Goal: Task Accomplishment & Management: Manage account settings

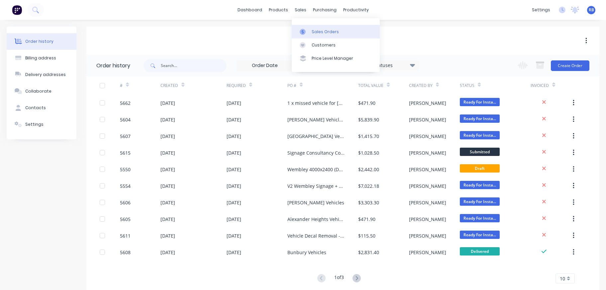
click at [316, 30] on div "Sales Orders" at bounding box center [325, 32] width 27 height 6
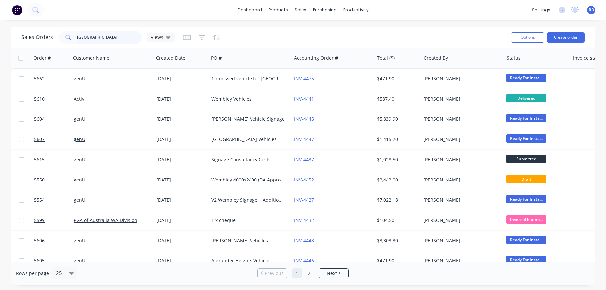
click at [115, 33] on input "[GEOGRAPHIC_DATA]" at bounding box center [109, 37] width 65 height 13
drag, startPoint x: 76, startPoint y: 38, endPoint x: 50, endPoint y: 38, distance: 26.3
click at [50, 38] on div "Sales Orders [GEOGRAPHIC_DATA] Views" at bounding box center [98, 37] width 154 height 13
type input "flourish"
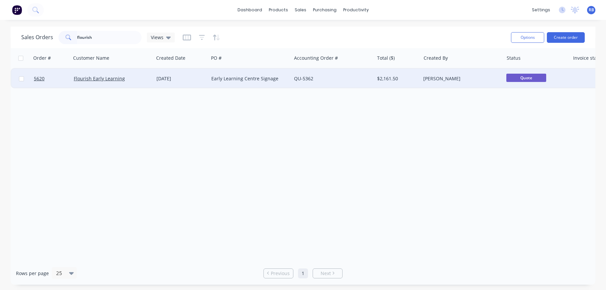
click at [334, 79] on div "QU-5362" at bounding box center [331, 78] width 74 height 7
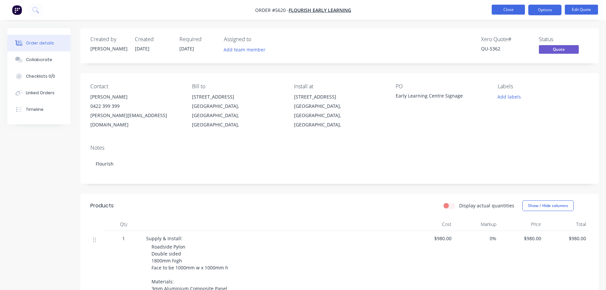
click at [505, 6] on button "Close" at bounding box center [508, 10] width 33 height 10
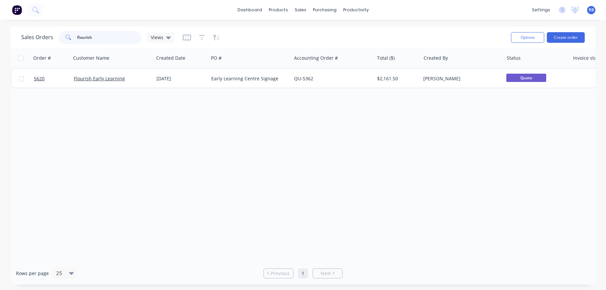
drag, startPoint x: 102, startPoint y: 38, endPoint x: 47, endPoint y: 38, distance: 55.8
click at [47, 38] on div "Sales Orders flourish Views" at bounding box center [98, 37] width 154 height 13
type input "flooring"
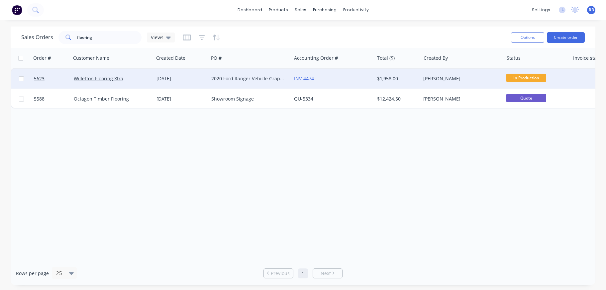
click at [152, 75] on div "Willetton Flooring Xtra" at bounding box center [112, 79] width 83 height 20
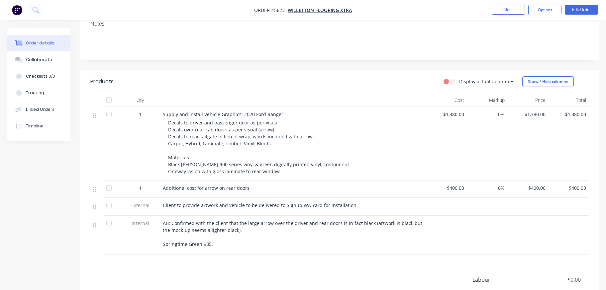
scroll to position [128, 0]
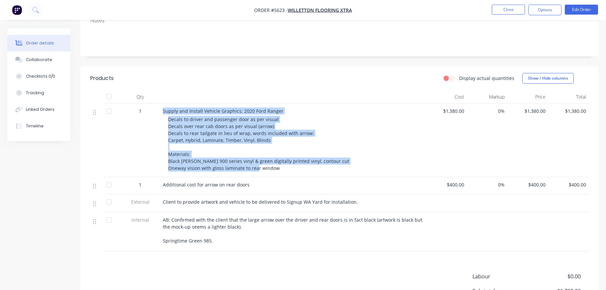
drag, startPoint x: 228, startPoint y: 159, endPoint x: 155, endPoint y: 111, distance: 87.4
click at [155, 111] on div "1 Supply and Install Vehicle Graphics: 2020 Ford Ranger Decals to driver and pa…" at bounding box center [339, 141] width 498 height 74
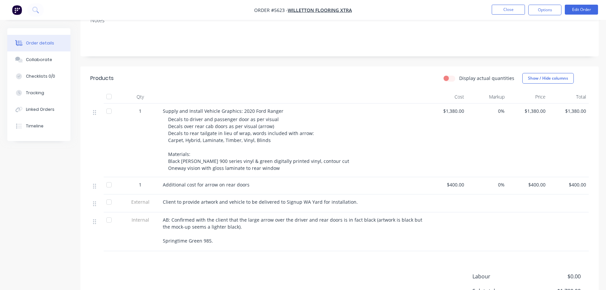
click at [296, 221] on div "AB: Confirmed with the client that the large arrow over the driver and rear doo…" at bounding box center [293, 231] width 261 height 28
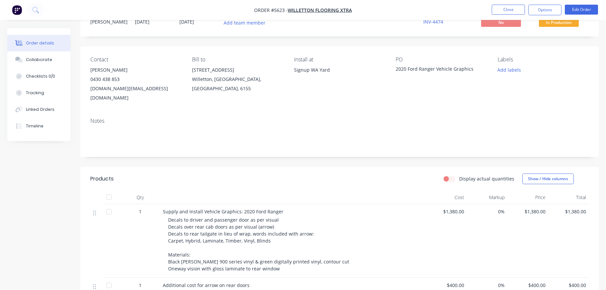
scroll to position [11, 0]
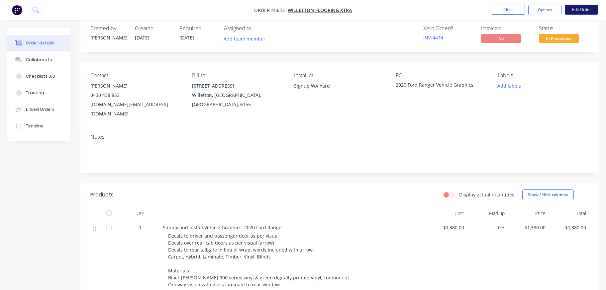
click at [580, 9] on button "Edit Order" at bounding box center [581, 10] width 33 height 10
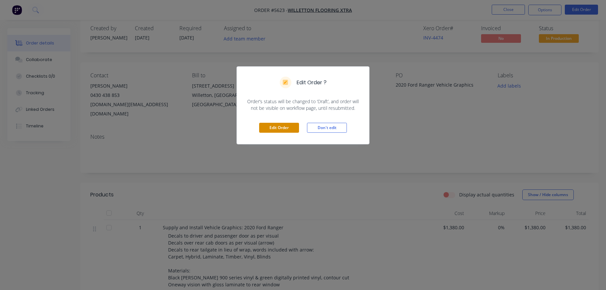
click at [283, 127] on button "Edit Order" at bounding box center [279, 128] width 40 height 10
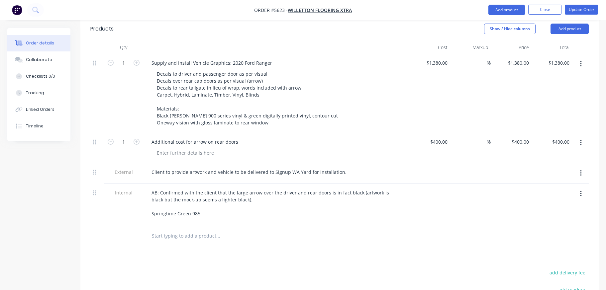
scroll to position [188, 0]
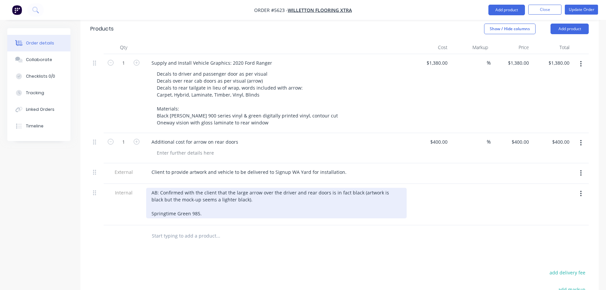
click at [207, 193] on div "AB: Confirmed with the client that the large arrow over the driver and rear doo…" at bounding box center [276, 203] width 261 height 31
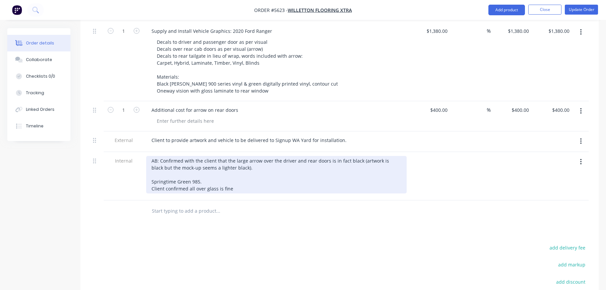
scroll to position [221, 0]
click at [211, 169] on div "AB: Confirmed with the client that the large arrow over the driver and rear doo…" at bounding box center [276, 174] width 261 height 38
click at [236, 168] on div "AB: Confirmed with the client that the large arrow over the driver and rear doo…" at bounding box center [276, 174] width 261 height 38
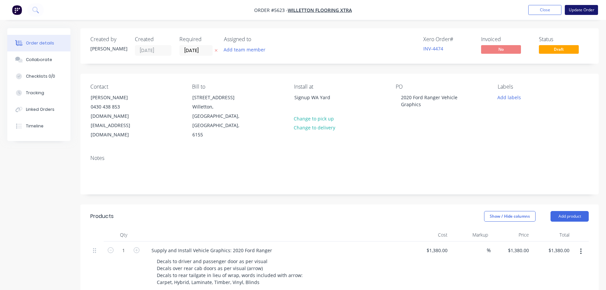
scroll to position [0, 0]
click at [585, 9] on button "Update Order" at bounding box center [581, 10] width 33 height 10
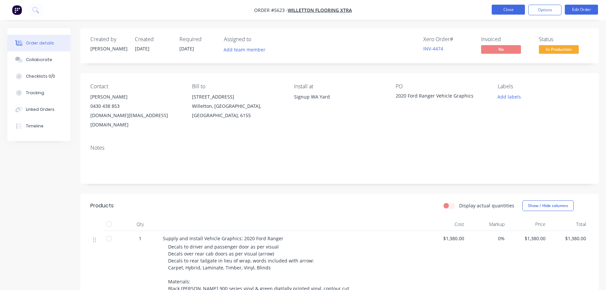
click at [512, 11] on button "Close" at bounding box center [508, 10] width 33 height 10
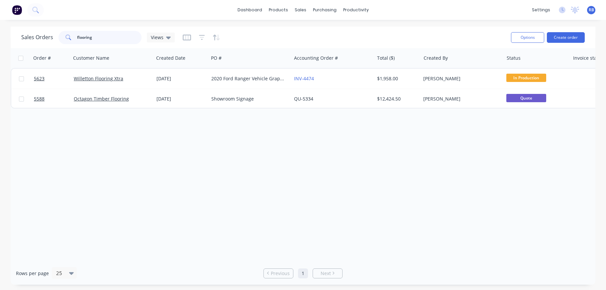
drag, startPoint x: 106, startPoint y: 35, endPoint x: 45, endPoint y: 32, distance: 60.9
click at [45, 32] on div "Sales Orders flooring Views" at bounding box center [98, 37] width 154 height 13
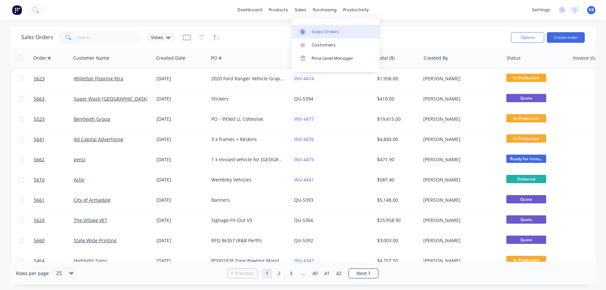
click at [320, 31] on div "Sales Orders" at bounding box center [325, 32] width 27 height 6
click at [93, 38] on input "text" at bounding box center [109, 37] width 65 height 13
type input "last drop"
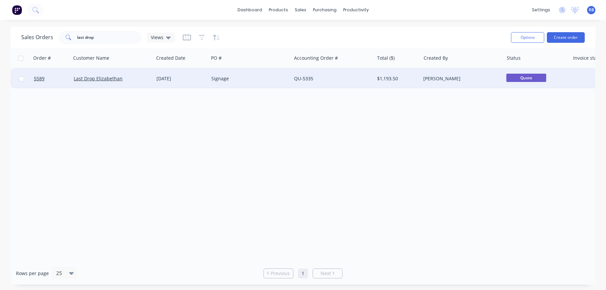
click at [250, 74] on div "Signage" at bounding box center [250, 79] width 83 height 20
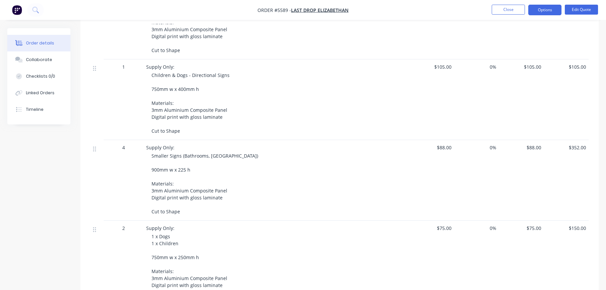
scroll to position [140, 0]
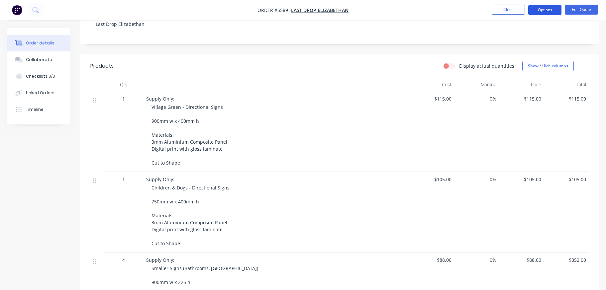
click at [541, 13] on button "Options" at bounding box center [544, 10] width 33 height 11
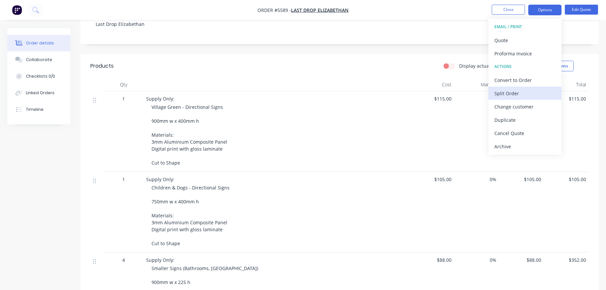
click at [514, 96] on div "Split Order" at bounding box center [524, 94] width 61 height 10
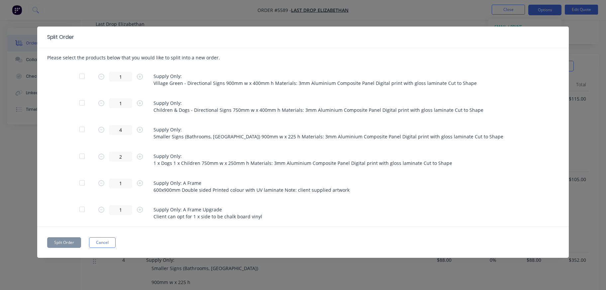
click at [82, 76] on div at bounding box center [81, 76] width 13 height 13
click at [82, 103] on div at bounding box center [81, 102] width 13 height 13
click at [83, 129] on div at bounding box center [81, 129] width 13 height 13
click at [82, 157] on div at bounding box center [81, 156] width 13 height 13
click at [58, 244] on button "Split Order" at bounding box center [64, 243] width 34 height 11
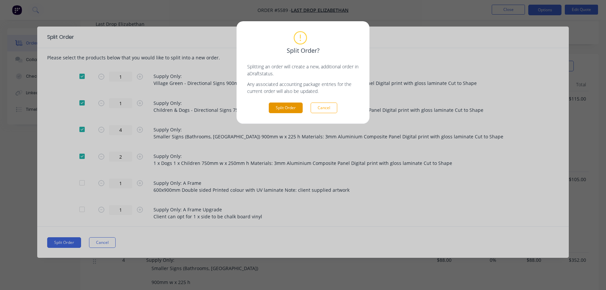
click at [286, 108] on button "Split Order" at bounding box center [286, 108] width 34 height 11
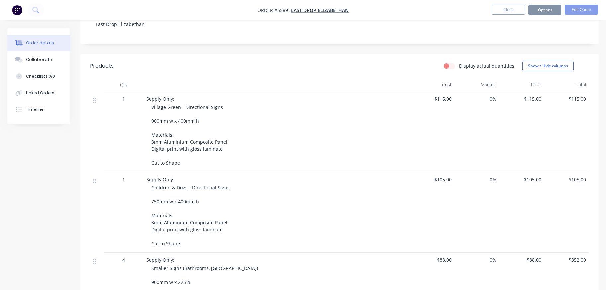
scroll to position [127, 0]
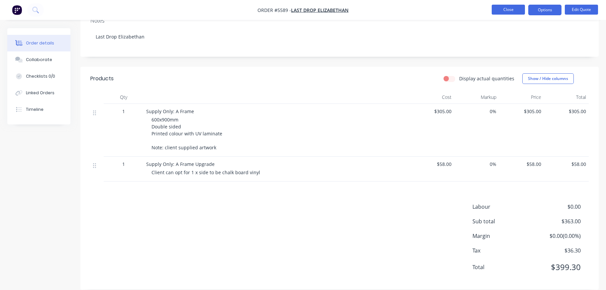
click at [506, 13] on button "Close" at bounding box center [508, 10] width 33 height 10
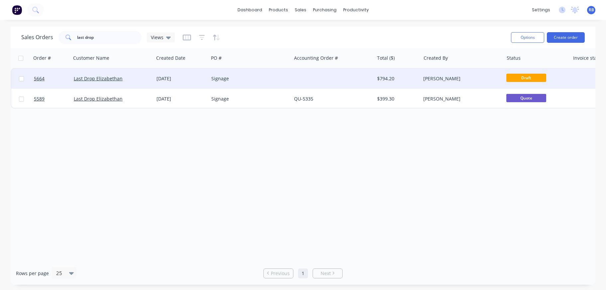
click at [256, 81] on div "Signage" at bounding box center [248, 78] width 74 height 7
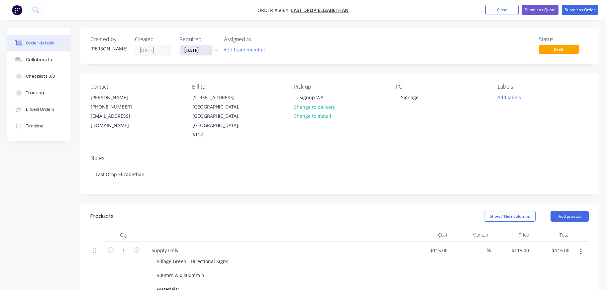
click at [199, 51] on input "[DATE]" at bounding box center [196, 51] width 33 height 10
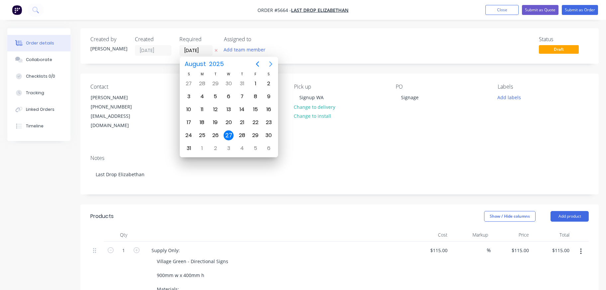
click at [269, 61] on icon "Next page" at bounding box center [271, 64] width 8 height 8
click at [200, 97] on div "8" at bounding box center [202, 97] width 10 height 10
type input "[DATE]"
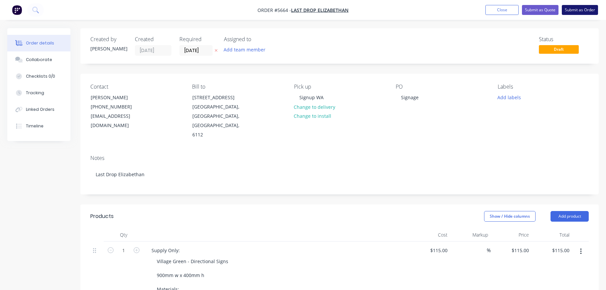
click at [584, 8] on button "Submit as Order" at bounding box center [580, 10] width 36 height 10
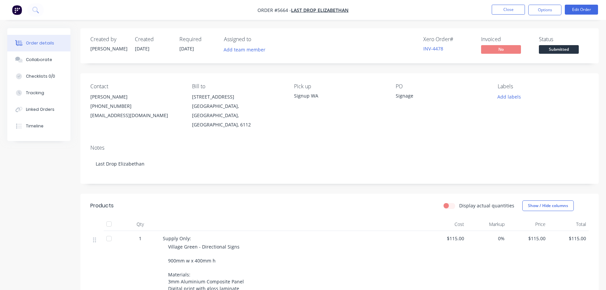
click at [561, 48] on span "Submitted" at bounding box center [559, 49] width 40 height 8
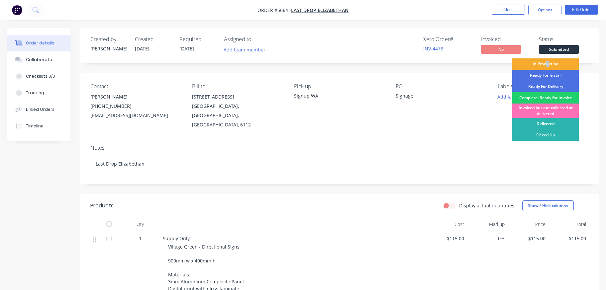
click at [548, 64] on div "In Production" at bounding box center [545, 63] width 66 height 11
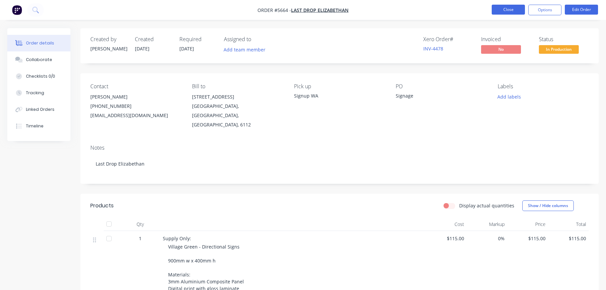
click at [502, 5] on button "Close" at bounding box center [508, 10] width 33 height 10
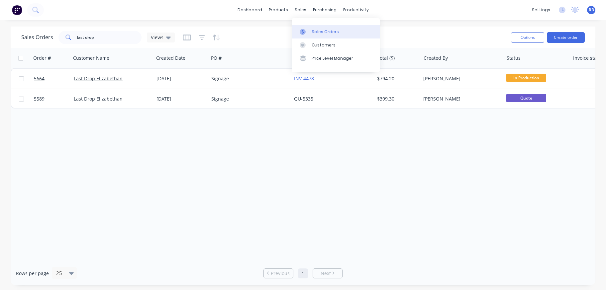
click at [312, 31] on div "Sales Orders" at bounding box center [325, 32] width 27 height 6
drag, startPoint x: 104, startPoint y: 39, endPoint x: 33, endPoint y: 39, distance: 70.8
click at [33, 39] on div "Sales Orders last drop Views" at bounding box center [98, 37] width 154 height 13
type input "[GEOGRAPHIC_DATA]"
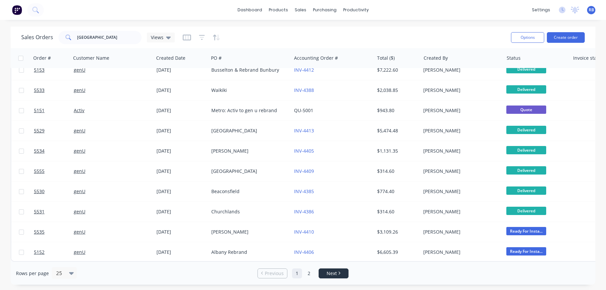
click at [330, 272] on span "Next" at bounding box center [332, 273] width 10 height 7
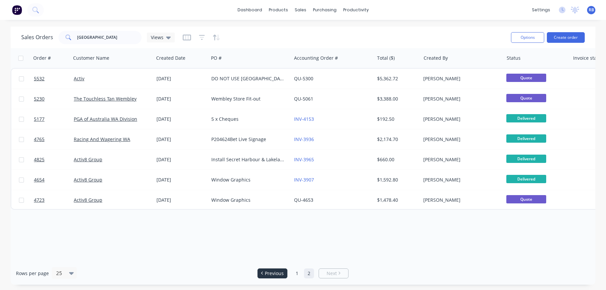
click at [276, 276] on span "Previous" at bounding box center [274, 273] width 19 height 7
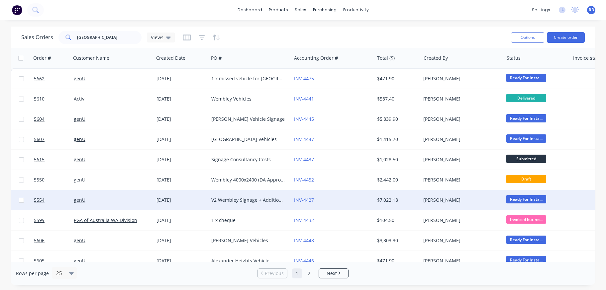
click at [110, 197] on div "genU" at bounding box center [111, 200] width 74 height 7
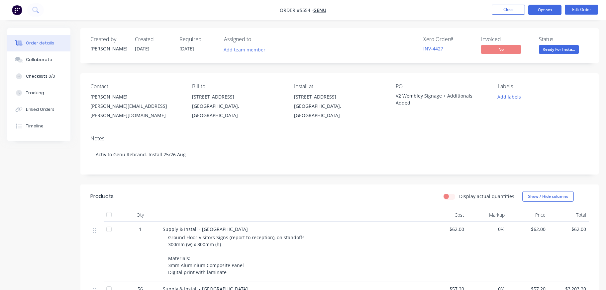
click at [548, 10] on button "Options" at bounding box center [544, 10] width 33 height 11
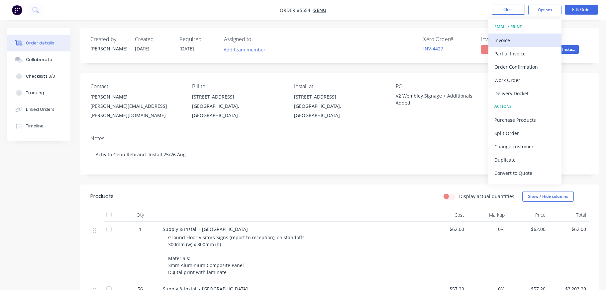
click at [506, 42] on div "Invoice" at bounding box center [524, 41] width 61 height 10
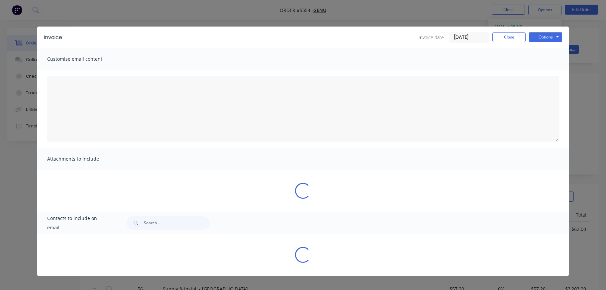
type textarea "A PDF copy of the order has been attached to this email. To view your order onl…"
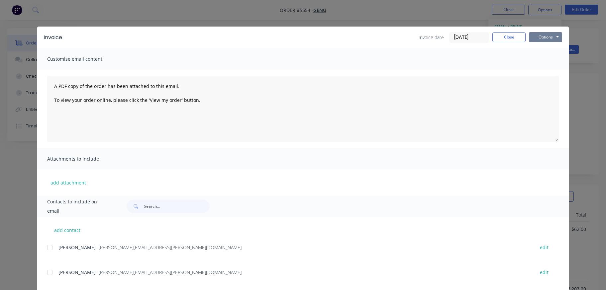
click at [545, 36] on button "Options" at bounding box center [545, 37] width 33 height 10
click at [550, 59] on button "Print" at bounding box center [550, 59] width 43 height 11
click at [507, 40] on button "Close" at bounding box center [508, 37] width 33 height 10
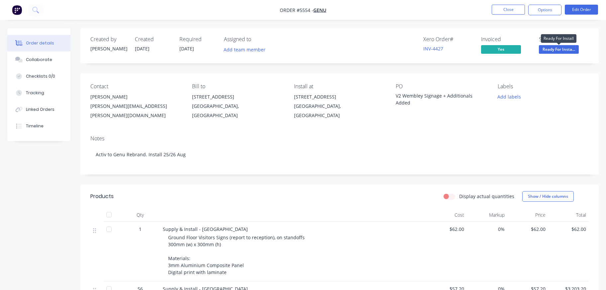
click at [555, 50] on span "Ready For Insta..." at bounding box center [559, 49] width 40 height 8
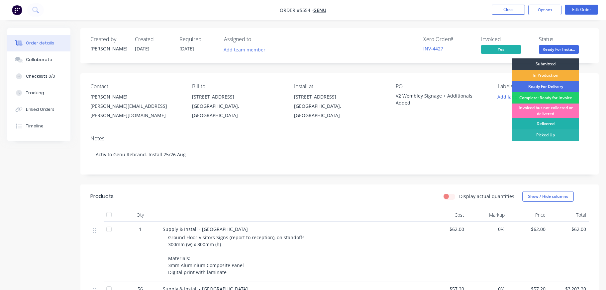
click at [543, 124] on div "Delivered" at bounding box center [545, 123] width 66 height 11
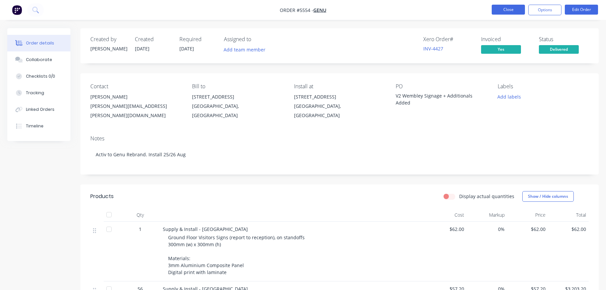
click at [512, 7] on button "Close" at bounding box center [508, 10] width 33 height 10
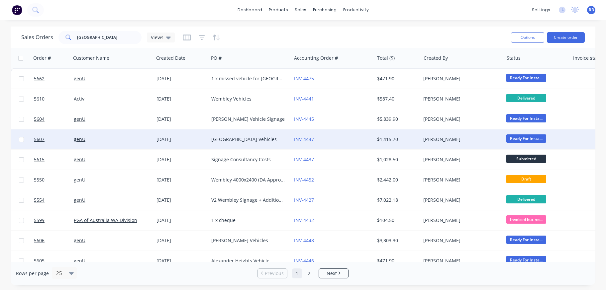
click at [259, 135] on div "[GEOGRAPHIC_DATA] Vehicles" at bounding box center [250, 140] width 83 height 20
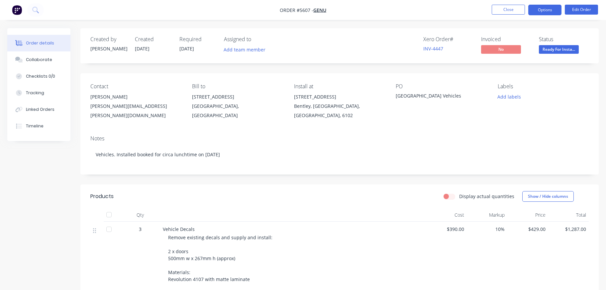
click at [542, 12] on button "Options" at bounding box center [544, 10] width 33 height 11
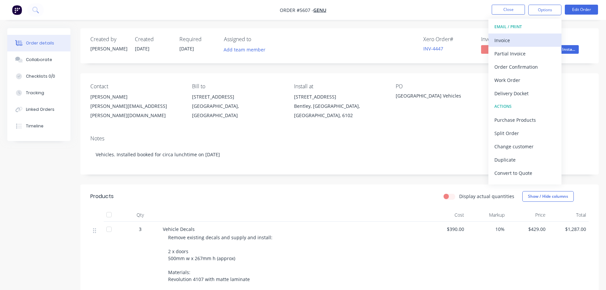
click at [505, 41] on div "Invoice" at bounding box center [524, 41] width 61 height 10
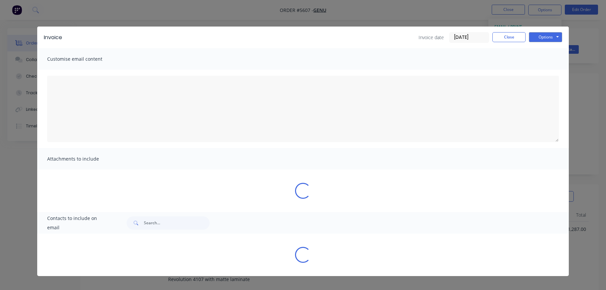
type textarea "A PDF copy of the order has been attached to this email. To view your order onl…"
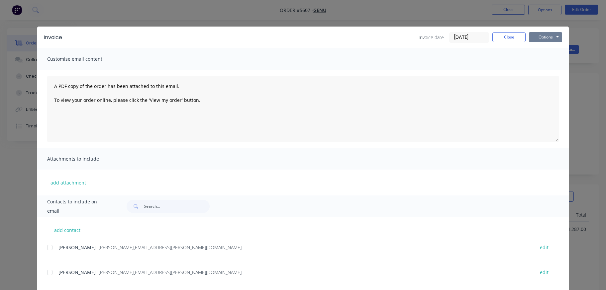
click at [548, 35] on button "Options" at bounding box center [545, 37] width 33 height 10
click at [548, 61] on button "Print" at bounding box center [550, 59] width 43 height 11
click at [506, 36] on button "Close" at bounding box center [508, 37] width 33 height 10
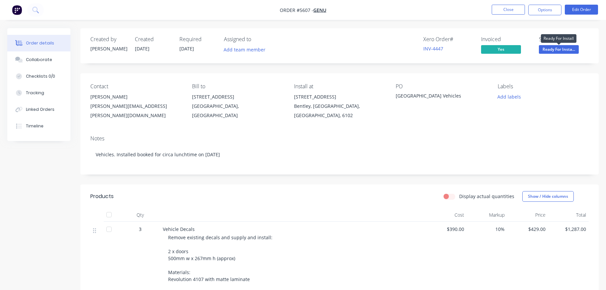
click at [554, 49] on span "Ready For Insta..." at bounding box center [559, 49] width 40 height 8
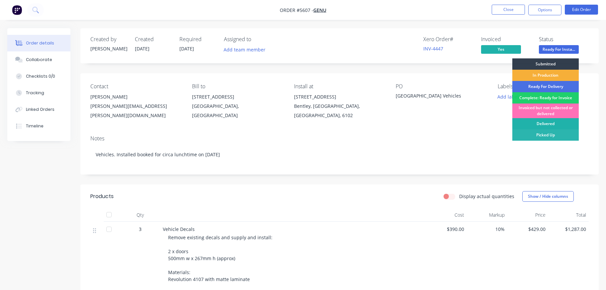
click at [550, 122] on div "Delivered" at bounding box center [545, 123] width 66 height 11
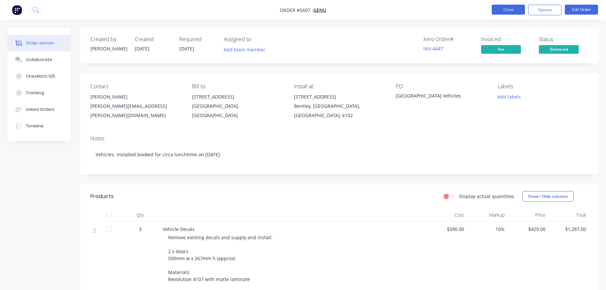
click at [510, 7] on button "Close" at bounding box center [508, 10] width 33 height 10
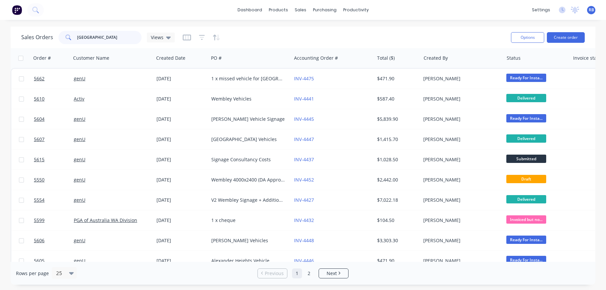
drag, startPoint x: 81, startPoint y: 37, endPoint x: 27, endPoint y: 38, distance: 53.8
click at [27, 38] on div "Sales Orders [GEOGRAPHIC_DATA] Views" at bounding box center [98, 37] width 154 height 13
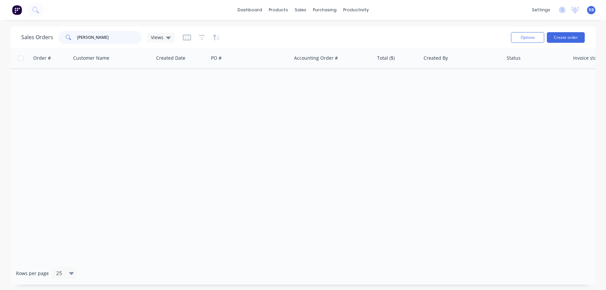
type input "[PERSON_NAME]"
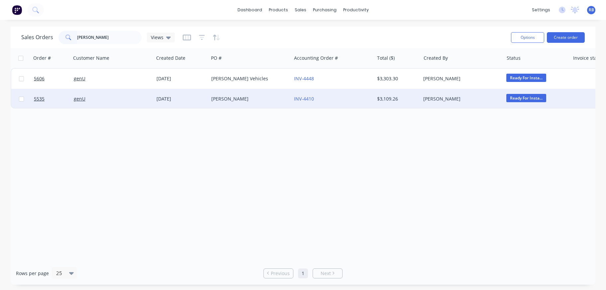
click at [339, 98] on div "INV-4410" at bounding box center [331, 99] width 74 height 7
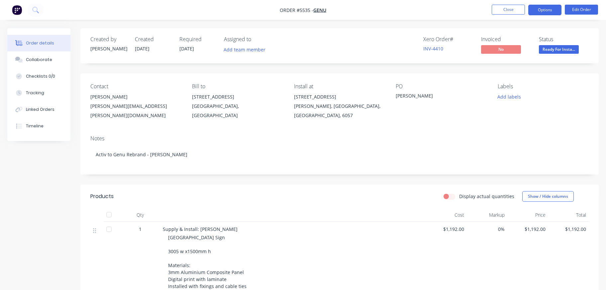
click at [553, 6] on button "Options" at bounding box center [544, 10] width 33 height 11
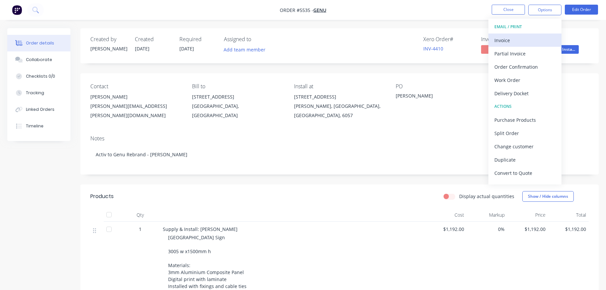
click at [514, 40] on div "Invoice" at bounding box center [524, 41] width 61 height 10
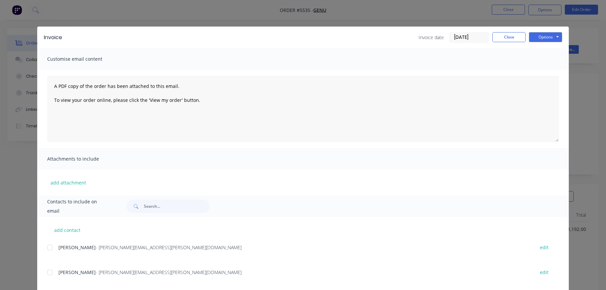
click at [563, 34] on div "Invoice Invoice date [DATE] Close Options Preview Print Email" at bounding box center [303, 38] width 532 height 22
click at [552, 36] on button "Options" at bounding box center [545, 37] width 33 height 10
click at [550, 57] on button "Print" at bounding box center [550, 59] width 43 height 11
click at [509, 39] on button "Close" at bounding box center [508, 37] width 33 height 10
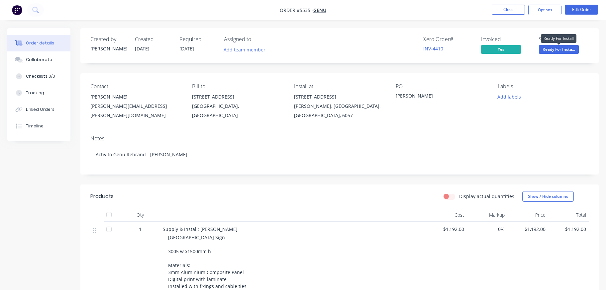
click at [555, 50] on span "Ready For Insta..." at bounding box center [559, 49] width 40 height 8
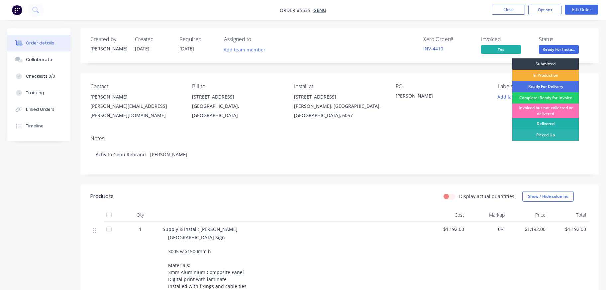
click at [532, 121] on div "Delivered" at bounding box center [545, 123] width 66 height 11
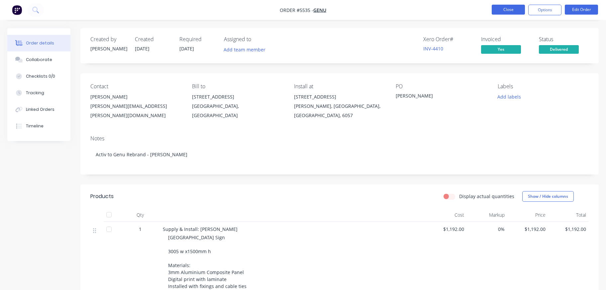
click at [507, 12] on button "Close" at bounding box center [508, 10] width 33 height 10
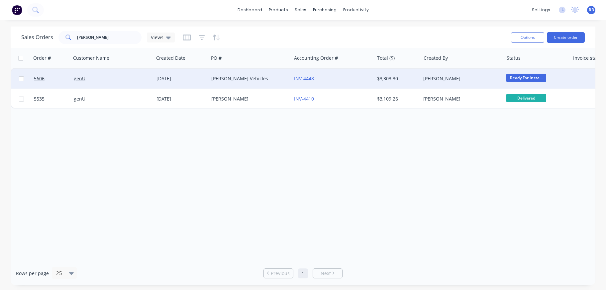
click at [257, 76] on div "[PERSON_NAME] Vehicles" at bounding box center [248, 78] width 74 height 7
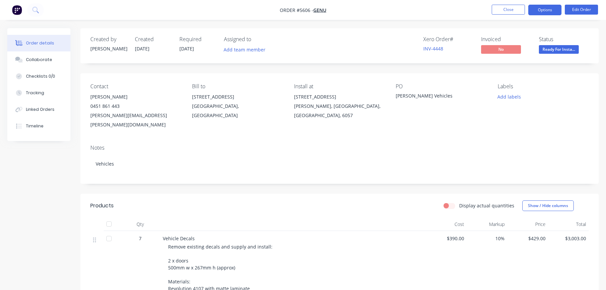
click at [543, 9] on button "Options" at bounding box center [544, 10] width 33 height 11
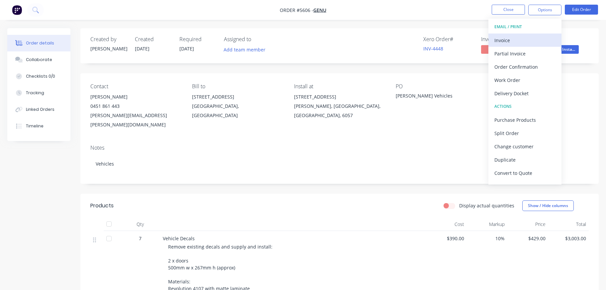
click at [509, 37] on div "Invoice" at bounding box center [524, 41] width 61 height 10
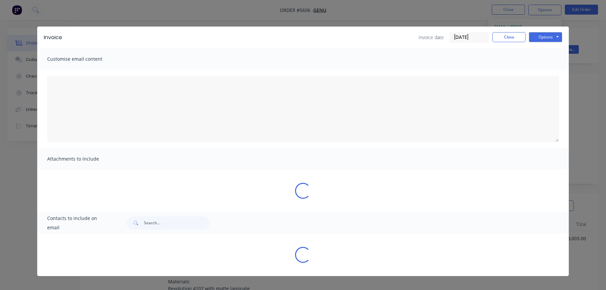
type textarea "A PDF copy of the order has been attached to this email. To view your order onl…"
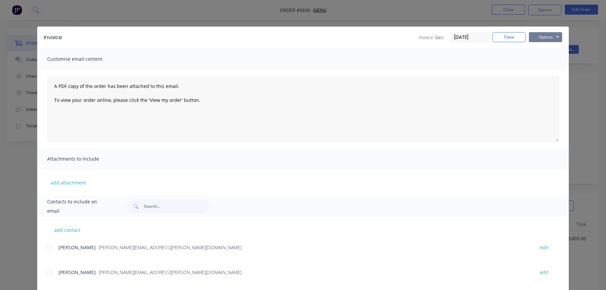
click at [548, 37] on button "Options" at bounding box center [545, 37] width 33 height 10
click at [547, 59] on button "Print" at bounding box center [550, 59] width 43 height 11
click at [507, 36] on button "Close" at bounding box center [508, 37] width 33 height 10
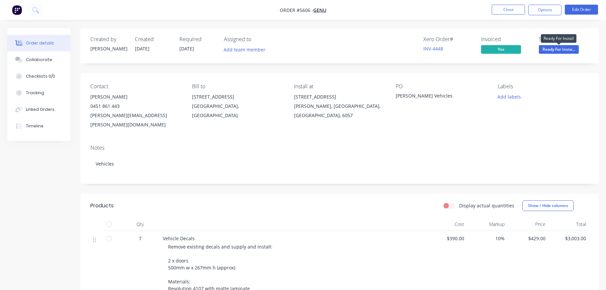
click at [556, 49] on span "Ready For Insta..." at bounding box center [559, 49] width 40 height 8
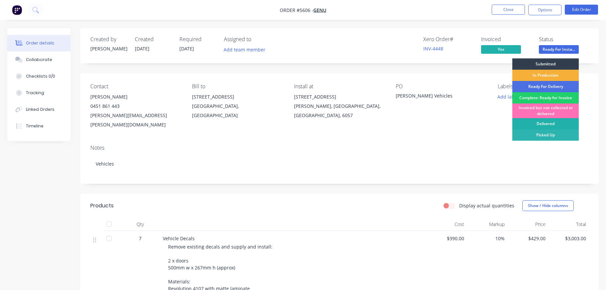
click at [544, 124] on div "Delivered" at bounding box center [545, 123] width 66 height 11
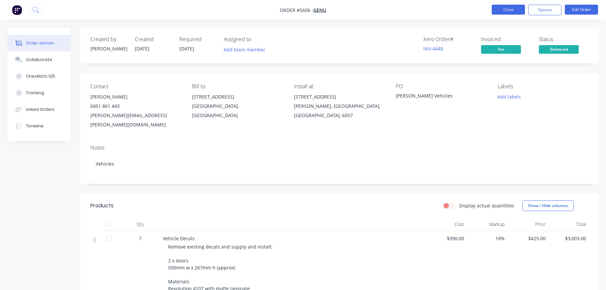
click at [513, 13] on button "Close" at bounding box center [508, 10] width 33 height 10
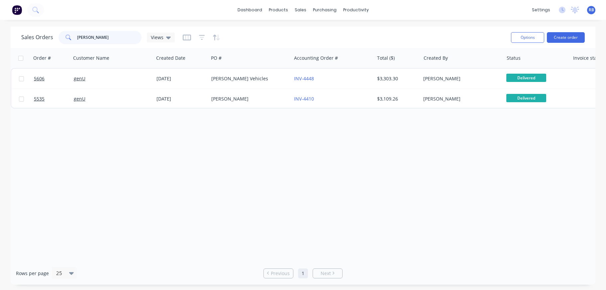
click at [105, 38] on input "[PERSON_NAME]" at bounding box center [109, 37] width 65 height 13
drag, startPoint x: 112, startPoint y: 38, endPoint x: -6, endPoint y: 38, distance: 118.0
click at [0, 38] on html "dashboard products sales purchasing productivity dashboard products Product Cat…" at bounding box center [303, 145] width 606 height 290
type input "genu"
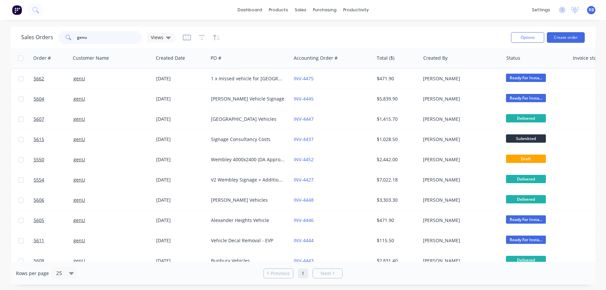
scroll to position [0, 0]
click at [370, 31] on div "Workflow" at bounding box center [368, 32] width 20 height 6
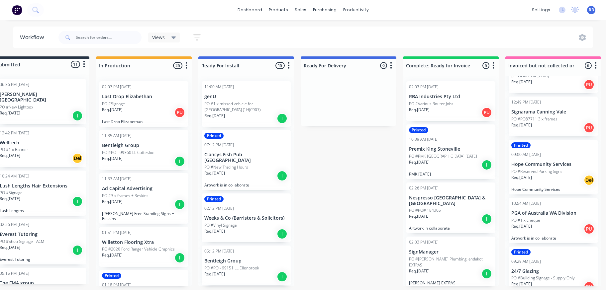
scroll to position [32, 0]
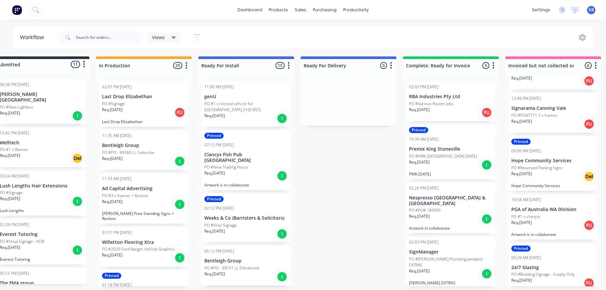
click at [550, 114] on p "PO #PO87711 3 x frames" at bounding box center [534, 116] width 46 height 6
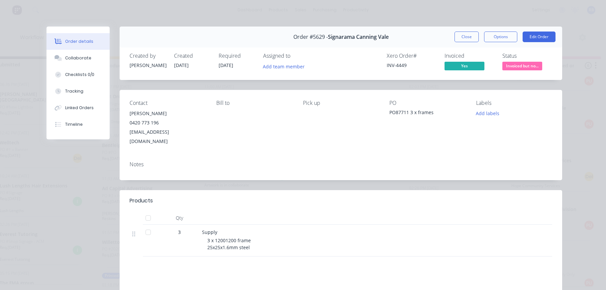
click at [520, 65] on span "Invoiced but no..." at bounding box center [522, 66] width 40 height 8
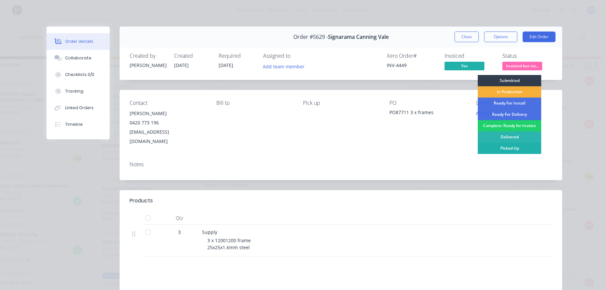
click at [504, 148] on div "Picked Up" at bounding box center [509, 148] width 63 height 11
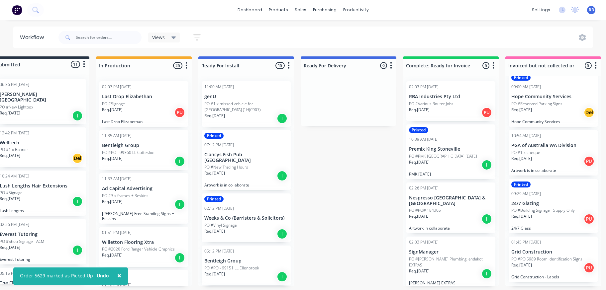
scroll to position [0, 0]
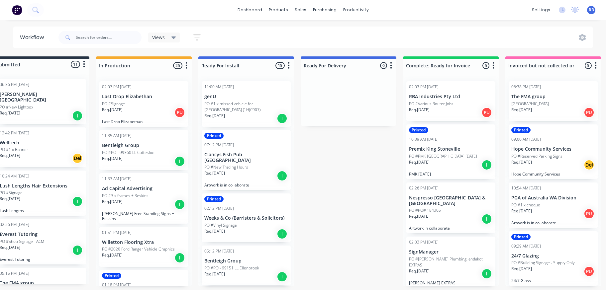
click at [546, 160] on div "Req. [DATE] Del" at bounding box center [553, 165] width 84 height 11
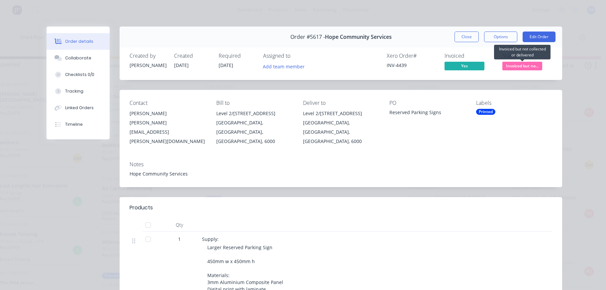
click at [527, 66] on span "Invoiced but no..." at bounding box center [522, 66] width 40 height 8
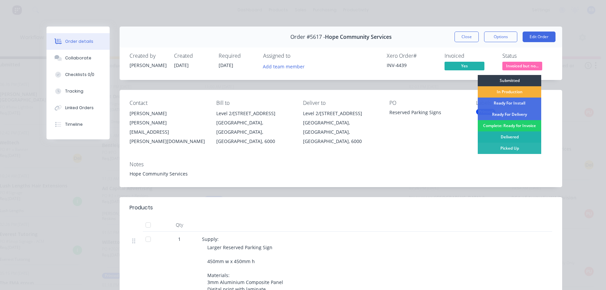
click at [505, 138] on div "Delivered" at bounding box center [509, 137] width 63 height 11
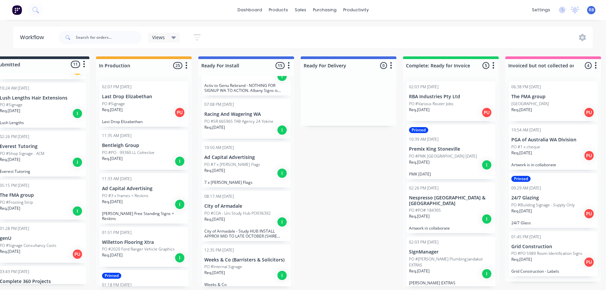
scroll to position [88, 0]
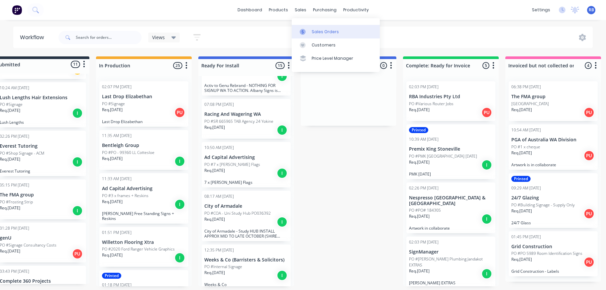
click at [326, 31] on div "Sales Orders" at bounding box center [325, 32] width 27 height 6
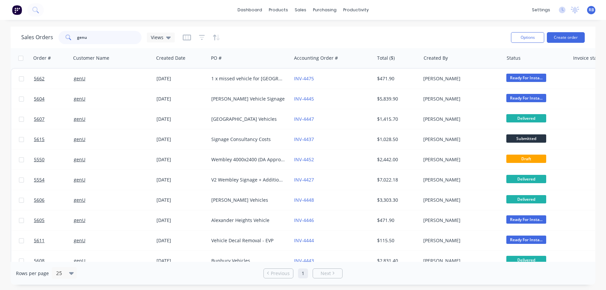
drag, startPoint x: 105, startPoint y: 38, endPoint x: 39, endPoint y: 37, distance: 65.8
click at [39, 37] on div "Sales Orders genu Views" at bounding box center [98, 37] width 154 height 13
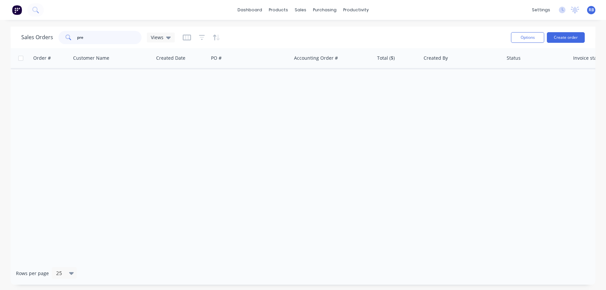
type input "pre"
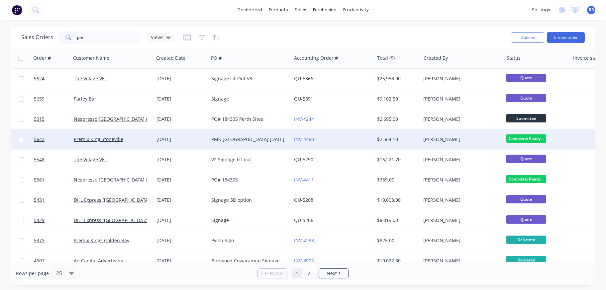
click at [133, 140] on div "Premix King Stoneville" at bounding box center [111, 139] width 74 height 7
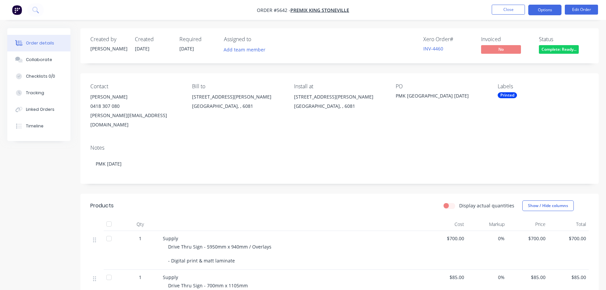
click at [545, 12] on button "Options" at bounding box center [544, 10] width 33 height 11
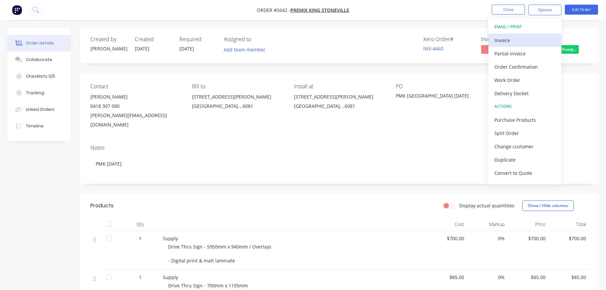
click at [508, 40] on div "Invoice" at bounding box center [524, 41] width 61 height 10
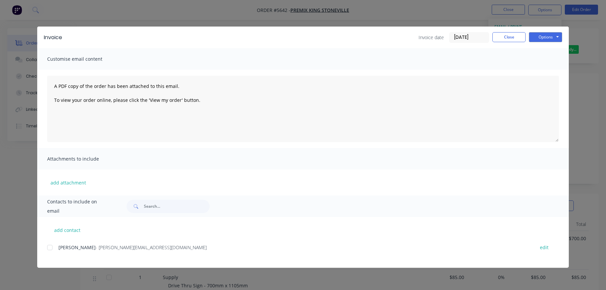
click at [49, 246] on div at bounding box center [49, 247] width 13 height 13
click at [546, 38] on button "Options" at bounding box center [545, 37] width 33 height 10
click at [542, 72] on button "Email" at bounding box center [550, 70] width 43 height 11
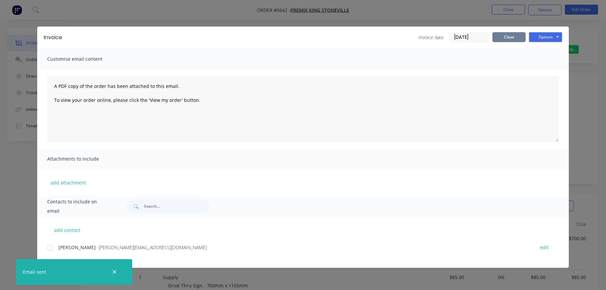
click at [506, 40] on button "Close" at bounding box center [508, 37] width 33 height 10
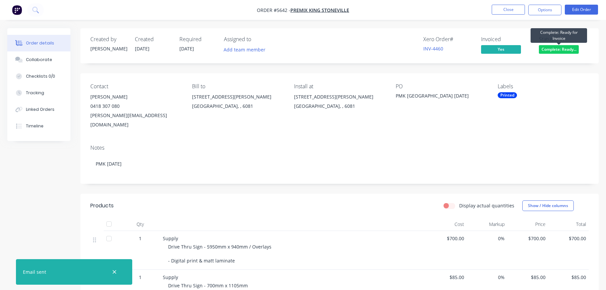
click at [560, 52] on span "Complete: Ready..." at bounding box center [559, 49] width 40 height 8
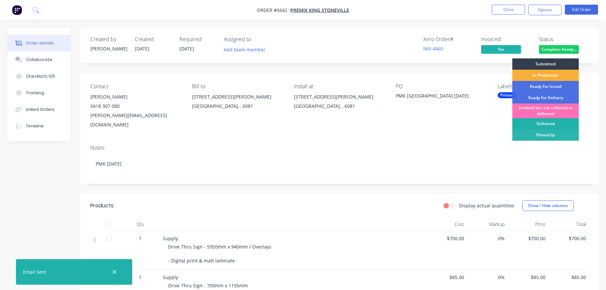
click at [539, 123] on div "Delivered" at bounding box center [545, 123] width 66 height 11
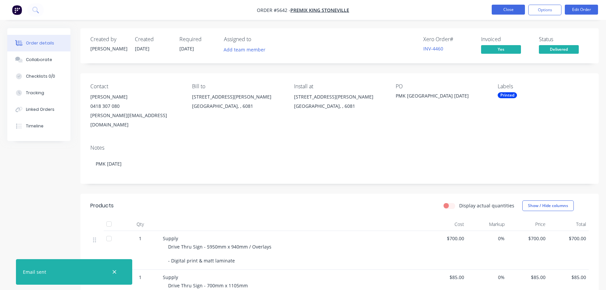
click at [512, 10] on button "Close" at bounding box center [508, 10] width 33 height 10
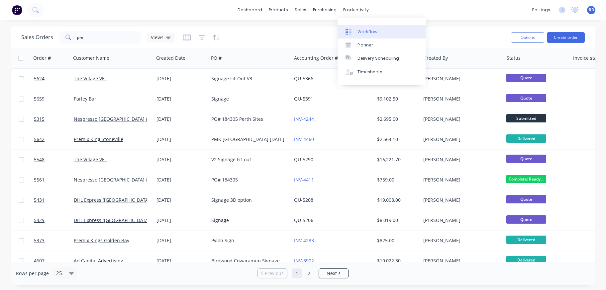
click at [365, 33] on div "Workflow" at bounding box center [368, 32] width 20 height 6
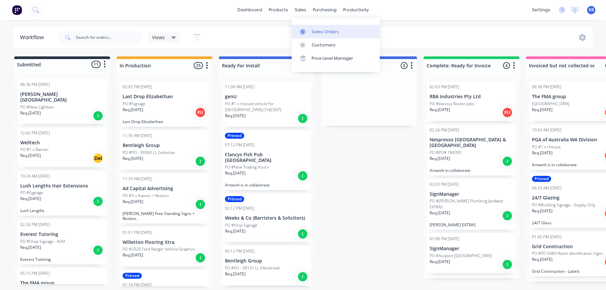
click at [319, 31] on div "Sales Orders" at bounding box center [325, 32] width 27 height 6
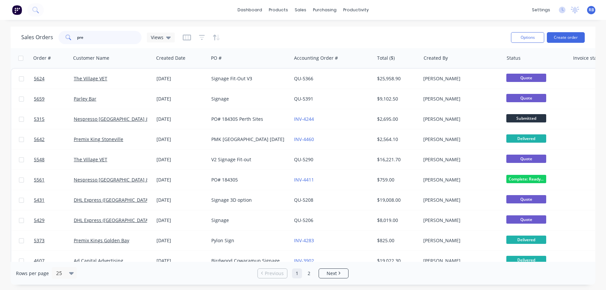
drag, startPoint x: 91, startPoint y: 40, endPoint x: 57, endPoint y: 41, distance: 33.2
click at [57, 41] on div "Sales Orders pre Views" at bounding box center [98, 37] width 154 height 13
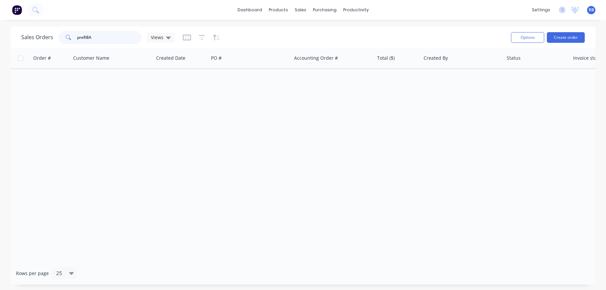
drag, startPoint x: 98, startPoint y: 36, endPoint x: 39, endPoint y: 36, distance: 58.5
click at [39, 36] on div "Sales Orders preRBA Views" at bounding box center [98, 37] width 154 height 13
type input "RBA"
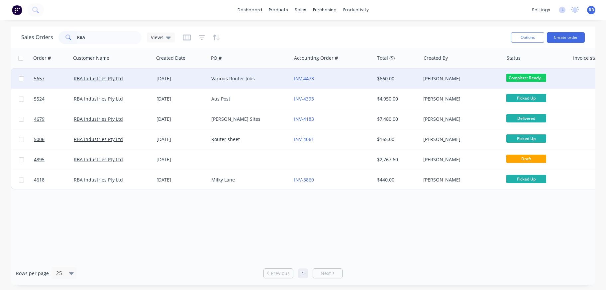
click at [265, 79] on div "Various Router Jobs" at bounding box center [248, 78] width 74 height 7
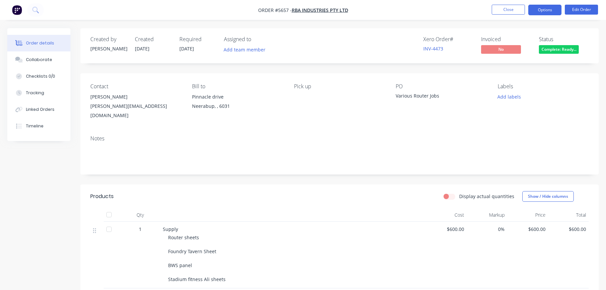
click at [548, 10] on button "Options" at bounding box center [544, 10] width 33 height 11
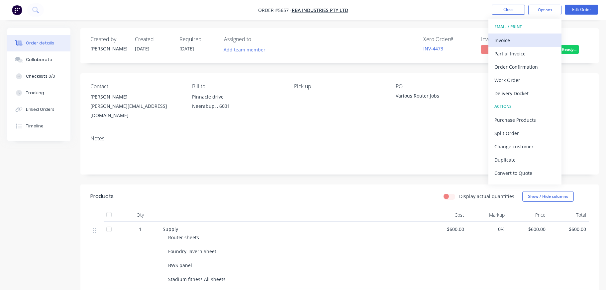
click at [518, 38] on div "Invoice" at bounding box center [524, 41] width 61 height 10
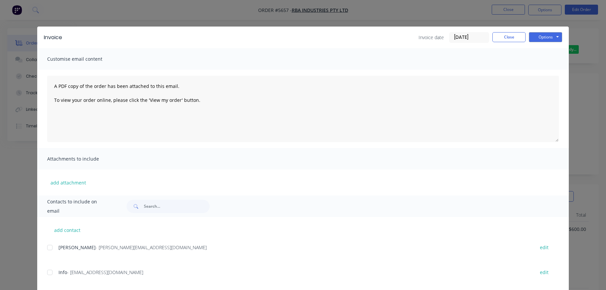
click at [50, 247] on div at bounding box center [49, 247] width 13 height 13
click at [543, 38] on button "Options" at bounding box center [545, 37] width 33 height 10
click at [546, 71] on button "Email" at bounding box center [550, 70] width 43 height 11
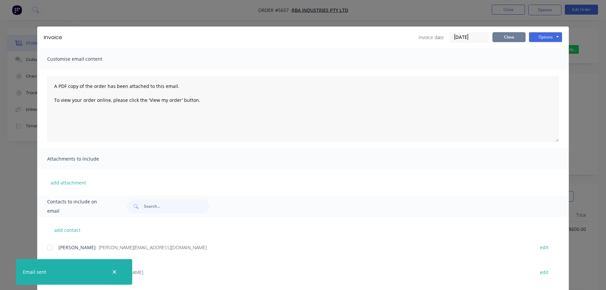
click at [505, 37] on button "Close" at bounding box center [508, 37] width 33 height 10
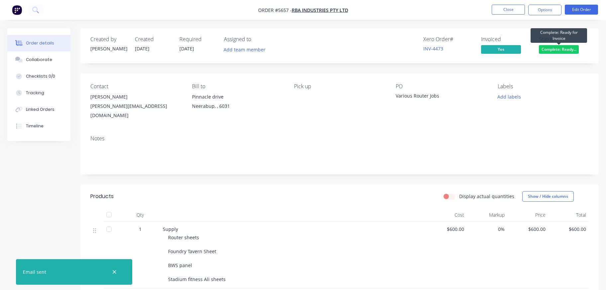
click at [547, 49] on span "Complete: Ready..." at bounding box center [559, 49] width 40 height 8
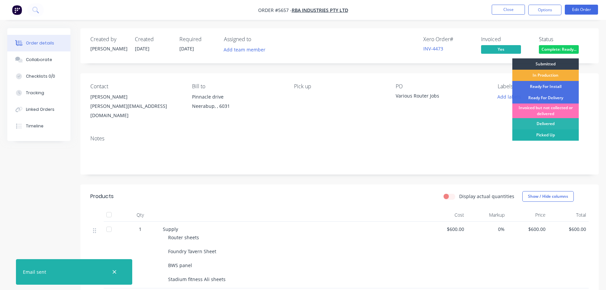
click at [543, 135] on div "Picked Up" at bounding box center [545, 135] width 66 height 11
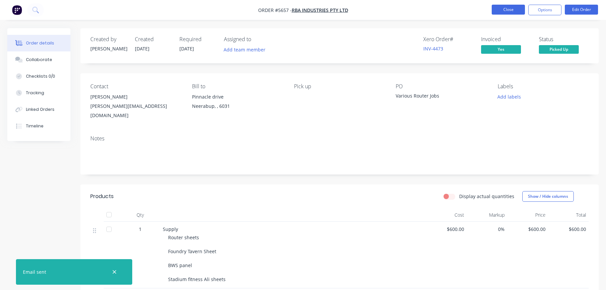
click at [508, 9] on button "Close" at bounding box center [508, 10] width 33 height 10
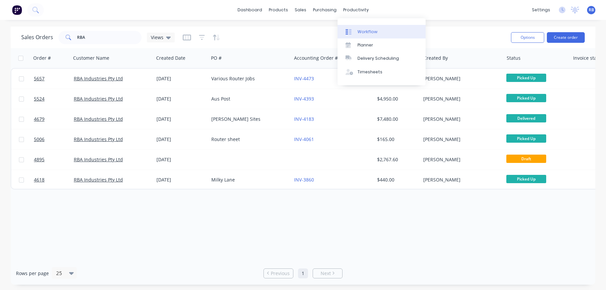
click at [370, 30] on div "Workflow" at bounding box center [368, 32] width 20 height 6
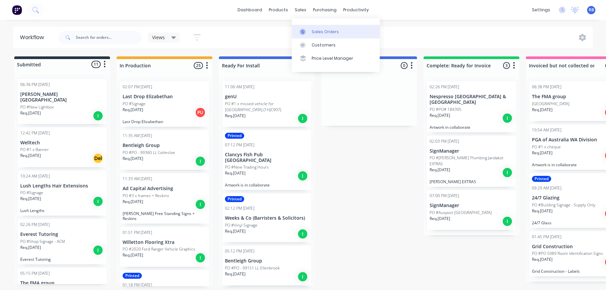
click at [313, 29] on div "Sales Orders" at bounding box center [325, 32] width 27 height 6
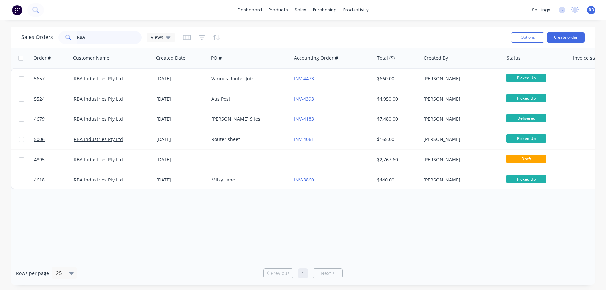
drag, startPoint x: 98, startPoint y: 36, endPoint x: 56, endPoint y: 36, distance: 42.2
click at [56, 36] on div "Sales Orders RBA Views" at bounding box center [98, 37] width 154 height 13
type input "auspost"
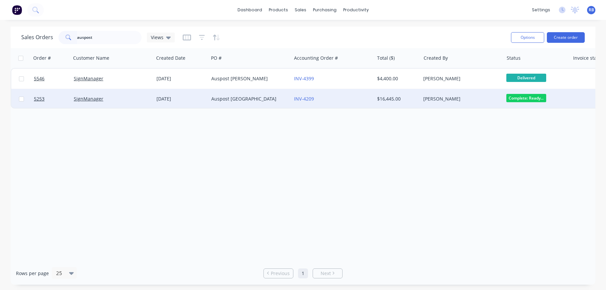
click at [346, 98] on div "INV-4209" at bounding box center [331, 99] width 74 height 7
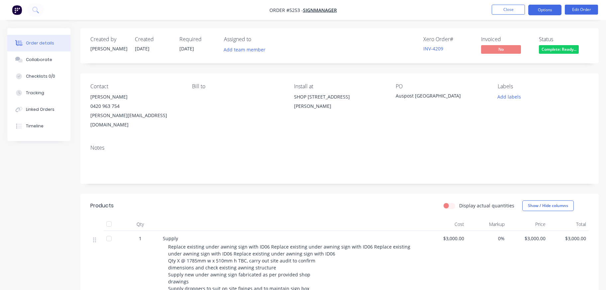
click at [546, 11] on button "Options" at bounding box center [544, 10] width 33 height 11
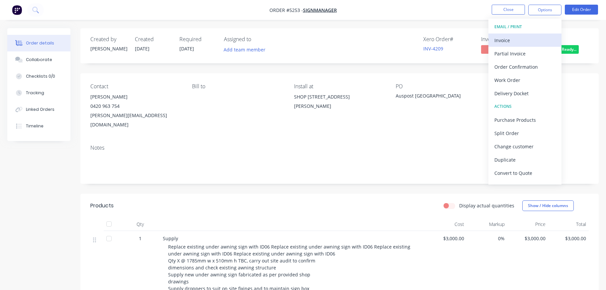
click at [502, 39] on div "Invoice" at bounding box center [524, 41] width 61 height 10
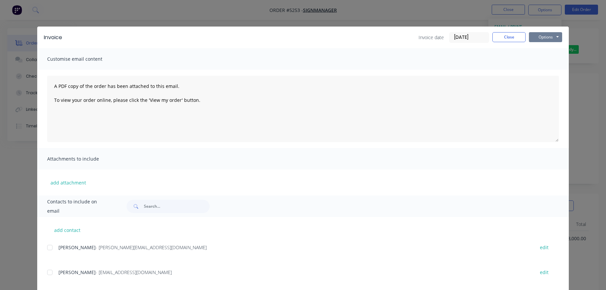
click at [548, 37] on button "Options" at bounding box center [545, 37] width 33 height 10
click at [547, 59] on button "Print" at bounding box center [550, 59] width 43 height 11
click at [515, 37] on button "Close" at bounding box center [508, 37] width 33 height 10
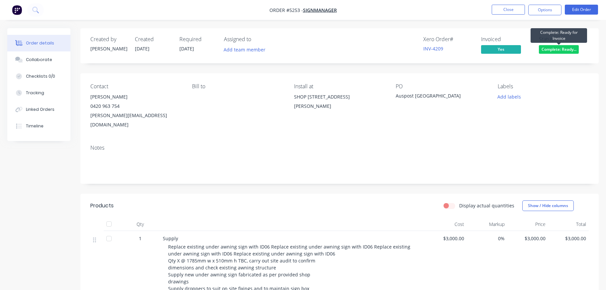
click at [568, 49] on span "Complete: Ready..." at bounding box center [559, 49] width 40 height 8
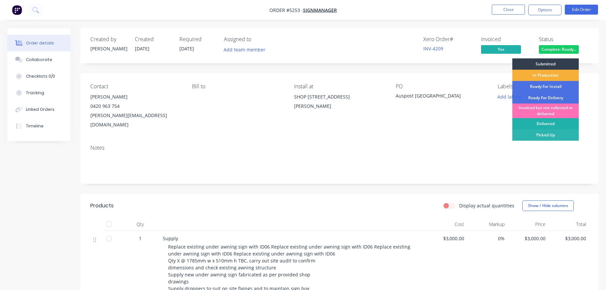
click at [551, 124] on div "Delivered" at bounding box center [545, 123] width 66 height 11
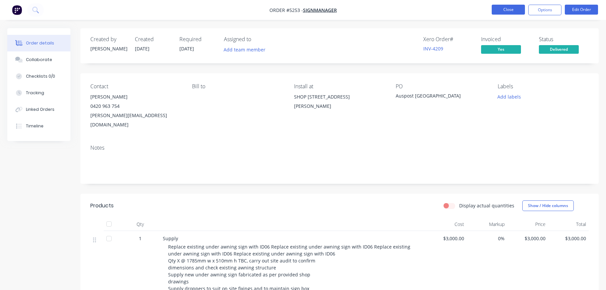
click at [503, 13] on button "Close" at bounding box center [508, 10] width 33 height 10
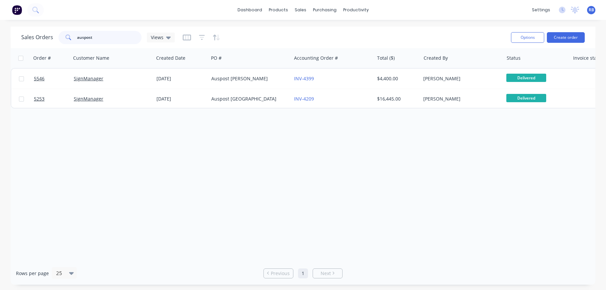
drag, startPoint x: 109, startPoint y: 39, endPoint x: 16, endPoint y: 39, distance: 92.4
click at [16, 39] on div "Sales Orders auspost Views Options Create order" at bounding box center [303, 38] width 585 height 22
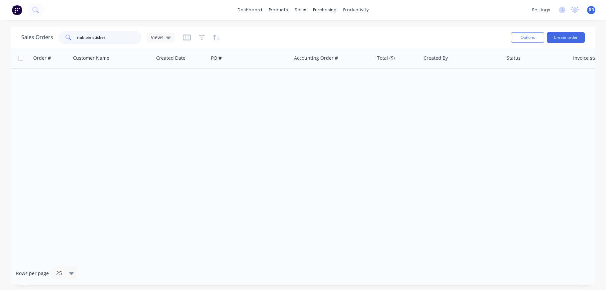
drag, startPoint x: 107, startPoint y: 38, endPoint x: 86, endPoint y: 37, distance: 20.9
click at [86, 37] on input "nab bin sticker" at bounding box center [109, 37] width 65 height 13
type input "nab"
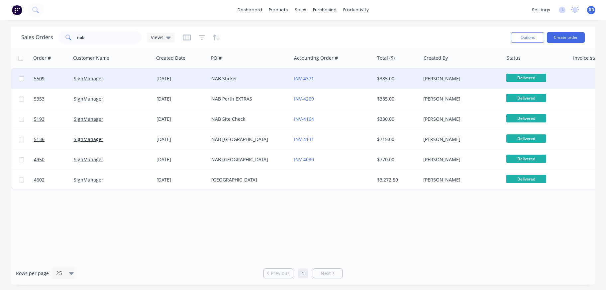
click at [267, 76] on div "NAB Sticker" at bounding box center [248, 78] width 74 height 7
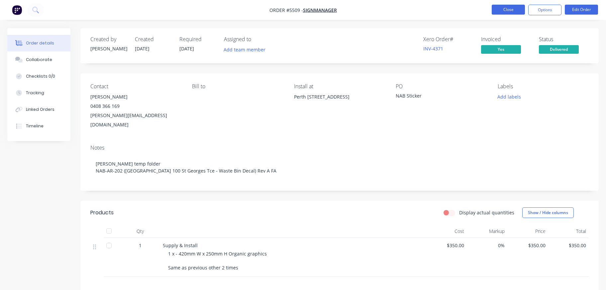
click at [508, 8] on button "Close" at bounding box center [508, 10] width 33 height 10
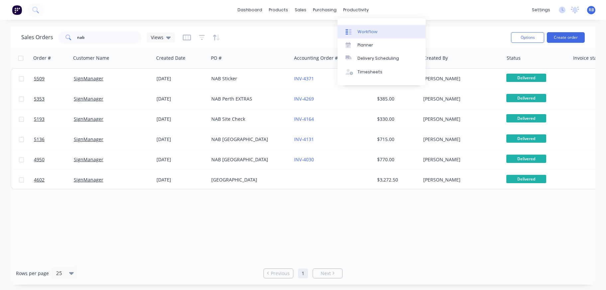
click at [356, 33] on link "Workflow" at bounding box center [382, 31] width 88 height 13
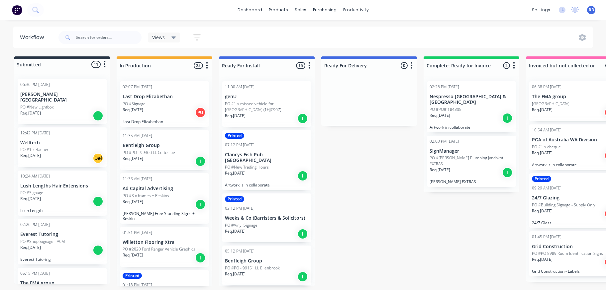
click at [461, 167] on div "Req. [DATE] I" at bounding box center [472, 172] width 84 height 11
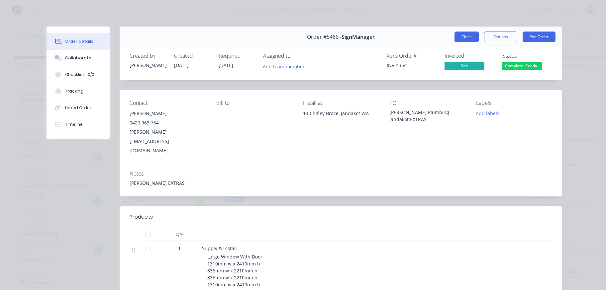
click at [470, 35] on button "Close" at bounding box center [467, 37] width 24 height 11
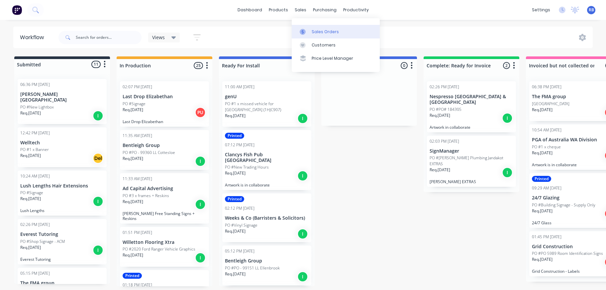
click at [317, 33] on div "Sales Orders" at bounding box center [325, 32] width 27 height 6
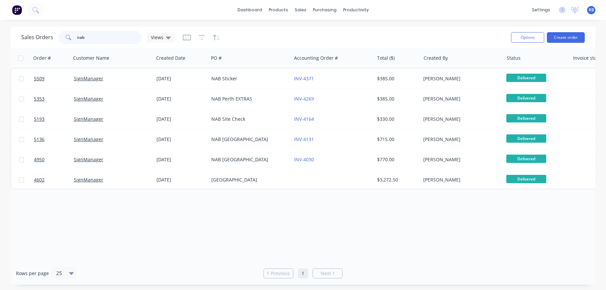
drag, startPoint x: 107, startPoint y: 35, endPoint x: 49, endPoint y: 35, distance: 58.2
click at [49, 35] on div "Sales Orders nab Views" at bounding box center [98, 37] width 154 height 13
type input "jandakot"
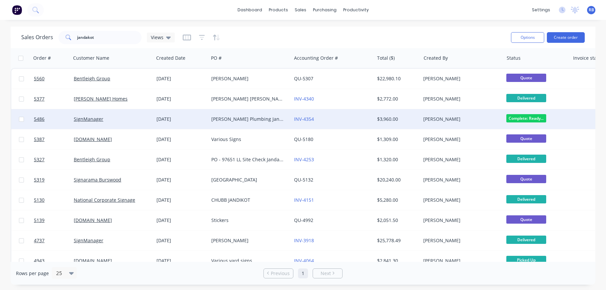
click at [437, 117] on div "[PERSON_NAME]" at bounding box center [460, 119] width 74 height 7
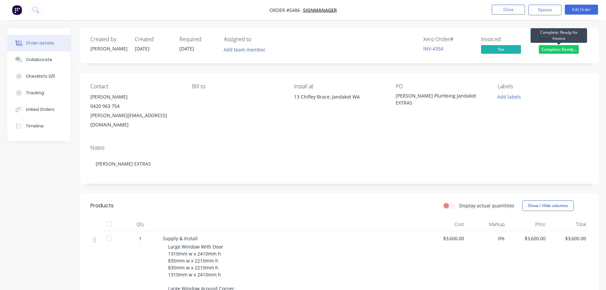
click at [562, 49] on span "Complete: Ready..." at bounding box center [559, 49] width 40 height 8
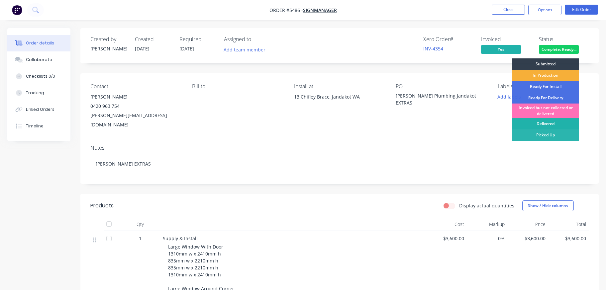
click at [541, 121] on div "Delivered" at bounding box center [545, 123] width 66 height 11
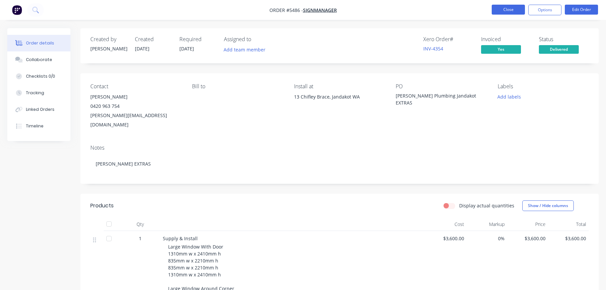
click at [505, 8] on button "Close" at bounding box center [508, 10] width 33 height 10
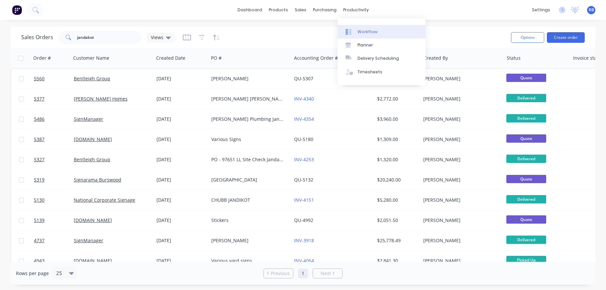
click at [368, 32] on div "Workflow" at bounding box center [368, 32] width 20 height 6
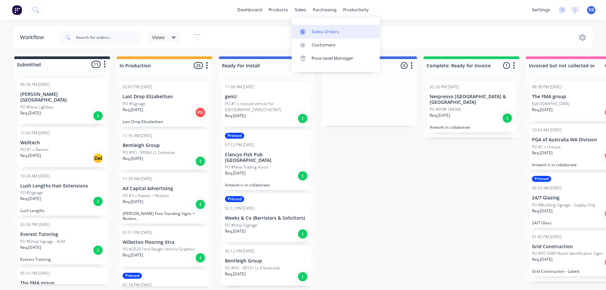
click at [318, 30] on div "Sales Orders" at bounding box center [325, 32] width 27 height 6
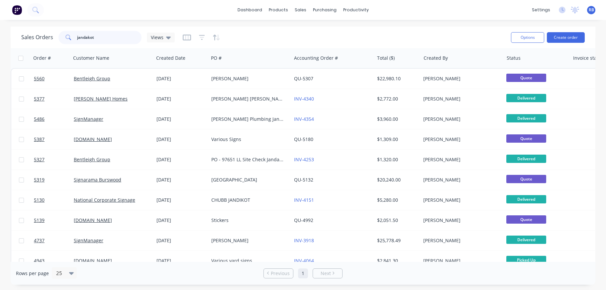
drag, startPoint x: 98, startPoint y: 37, endPoint x: 49, endPoint y: 37, distance: 48.5
click at [49, 37] on div "Sales Orders jandakot Views" at bounding box center [98, 37] width 154 height 13
type input "nespresso"
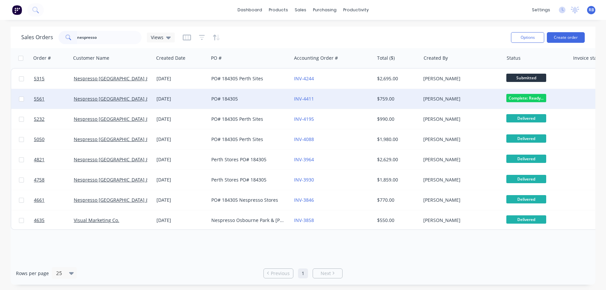
click at [352, 97] on div "INV-4411" at bounding box center [331, 99] width 74 height 7
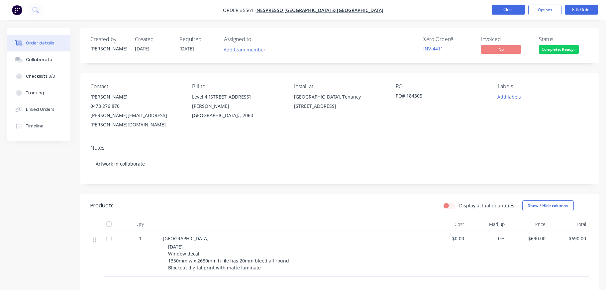
click at [510, 14] on button "Close" at bounding box center [508, 10] width 33 height 10
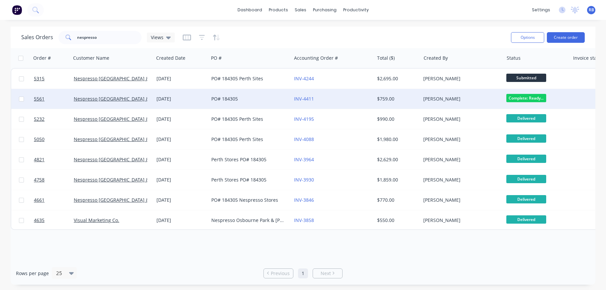
click at [331, 98] on div "INV-4411" at bounding box center [331, 99] width 74 height 7
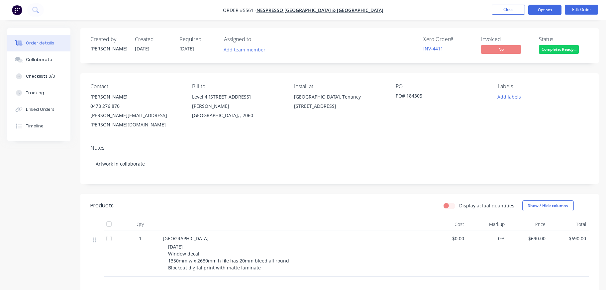
click at [543, 9] on button "Options" at bounding box center [544, 10] width 33 height 11
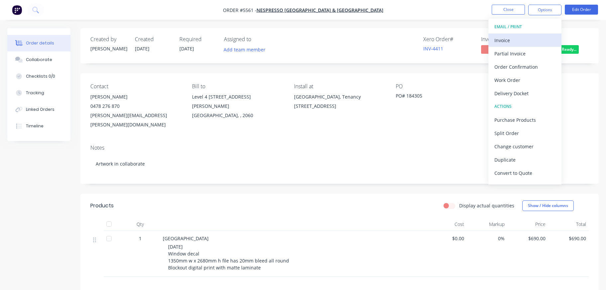
click at [512, 39] on div "Invoice" at bounding box center [524, 41] width 61 height 10
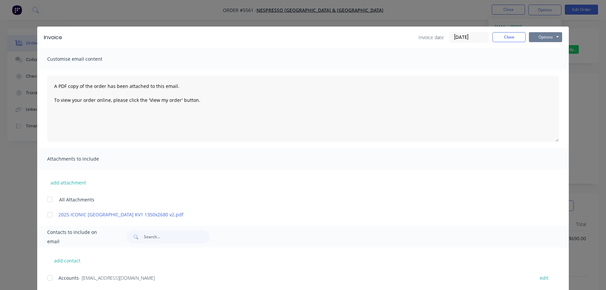
click at [547, 37] on button "Options" at bounding box center [545, 37] width 33 height 10
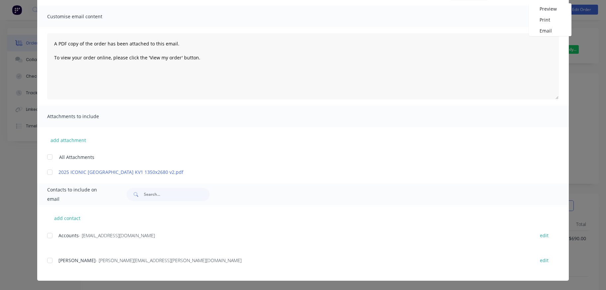
scroll to position [43, 0]
click at [50, 236] on div at bounding box center [49, 235] width 13 height 13
click at [50, 260] on div at bounding box center [49, 260] width 13 height 13
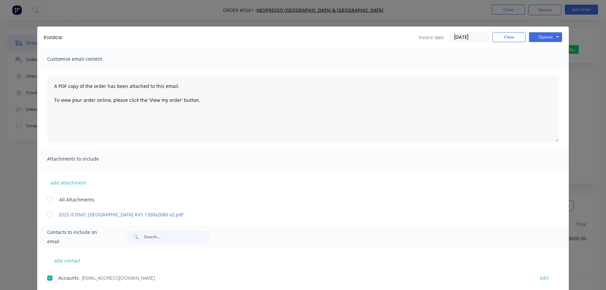
scroll to position [0, 0]
click at [551, 41] on button "Options" at bounding box center [545, 37] width 33 height 10
click at [551, 70] on button "Email" at bounding box center [550, 70] width 43 height 11
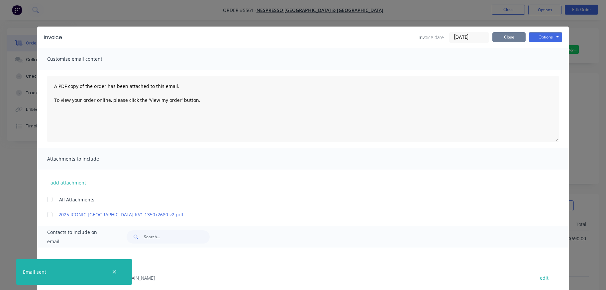
click at [502, 37] on button "Close" at bounding box center [508, 37] width 33 height 10
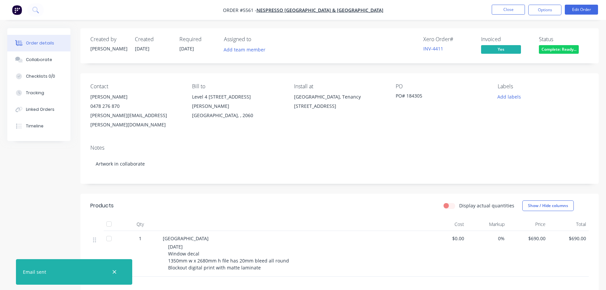
click at [561, 48] on span "Complete: Ready..." at bounding box center [559, 49] width 40 height 8
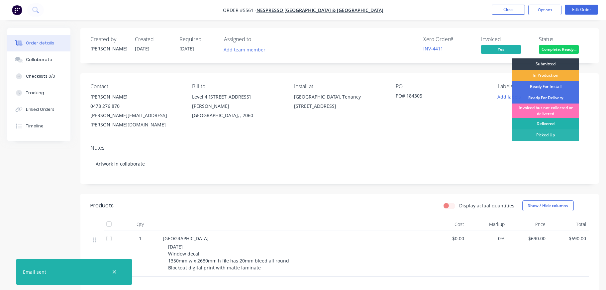
click at [537, 124] on div "Delivered" at bounding box center [545, 123] width 66 height 11
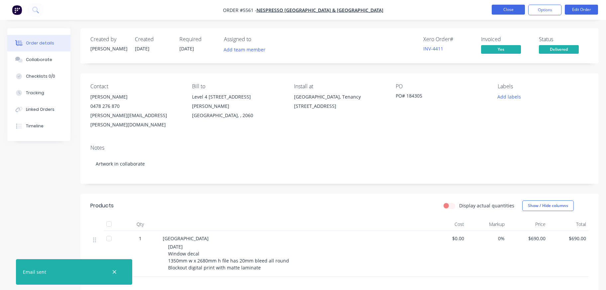
click at [504, 12] on button "Close" at bounding box center [508, 10] width 33 height 10
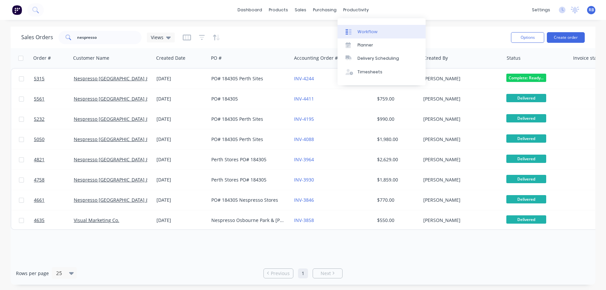
click at [371, 34] on div "Workflow" at bounding box center [368, 32] width 20 height 6
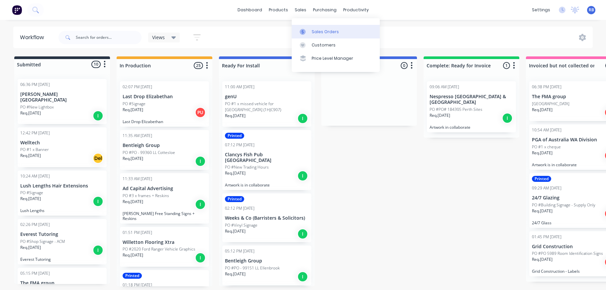
click at [319, 30] on div "Sales Orders" at bounding box center [325, 32] width 27 height 6
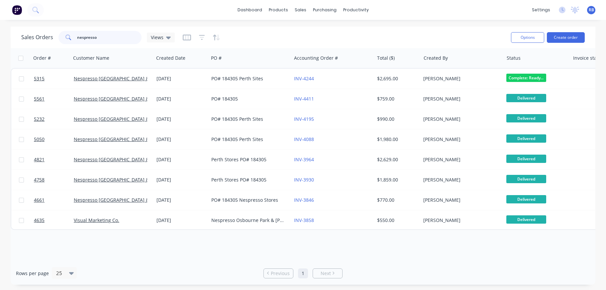
click at [104, 38] on input "nespresso" at bounding box center [109, 37] width 65 height 13
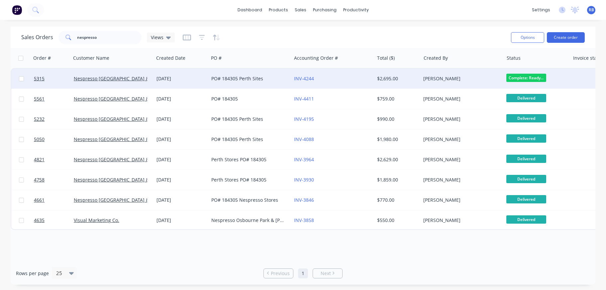
click at [335, 77] on div "INV-4244" at bounding box center [331, 78] width 74 height 7
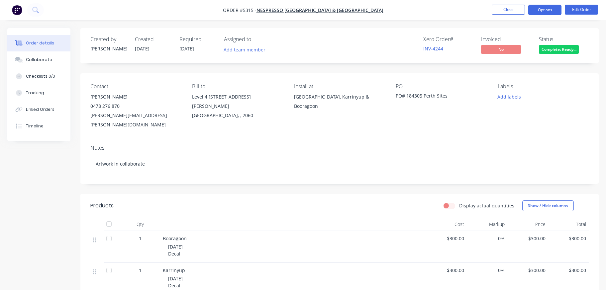
click at [542, 6] on button "Options" at bounding box center [544, 10] width 33 height 11
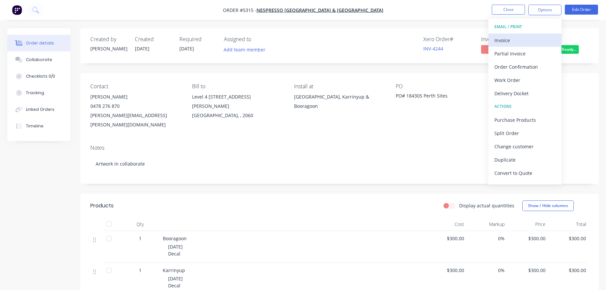
click at [513, 40] on div "Invoice" at bounding box center [524, 41] width 61 height 10
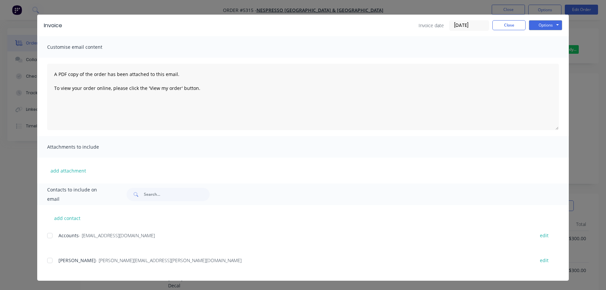
scroll to position [12, 0]
click at [50, 235] on div at bounding box center [49, 235] width 13 height 13
click at [50, 261] on div at bounding box center [49, 260] width 13 height 13
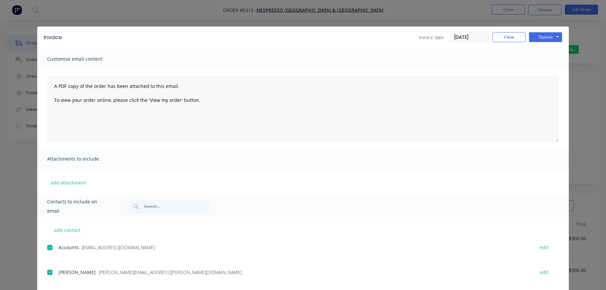
scroll to position [0, 0]
click at [545, 39] on button "Options" at bounding box center [545, 37] width 33 height 10
click at [541, 69] on button "Email" at bounding box center [550, 70] width 43 height 11
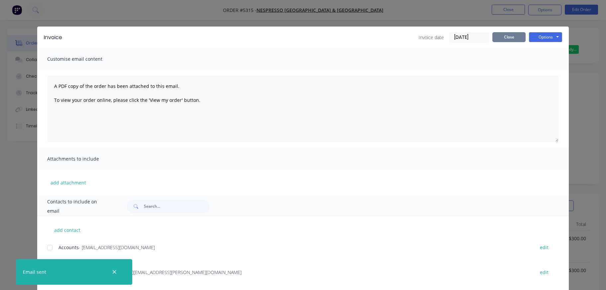
click at [501, 39] on button "Close" at bounding box center [508, 37] width 33 height 10
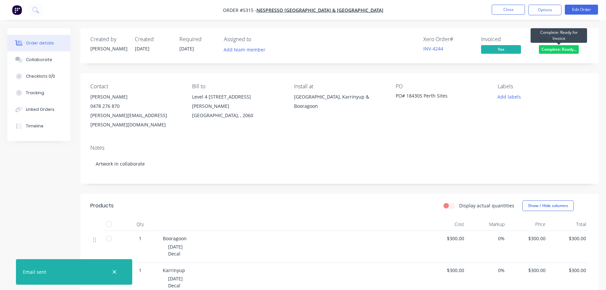
click at [555, 49] on span "Complete: Ready..." at bounding box center [559, 49] width 40 height 8
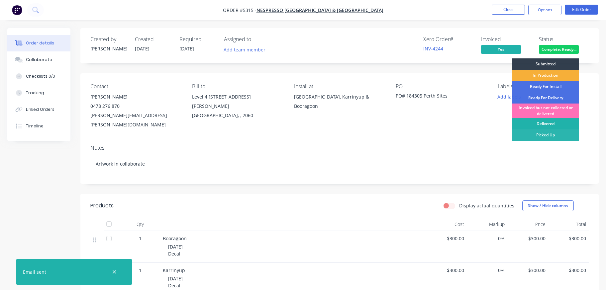
click at [541, 124] on div "Delivered" at bounding box center [545, 123] width 66 height 11
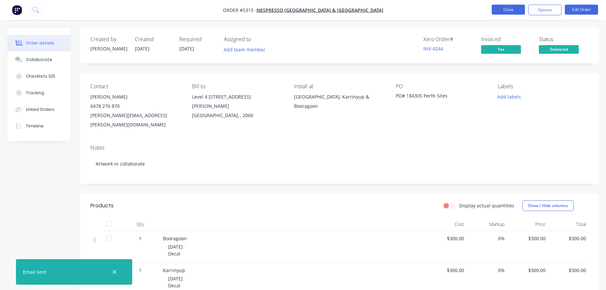
click at [500, 6] on button "Close" at bounding box center [508, 10] width 33 height 10
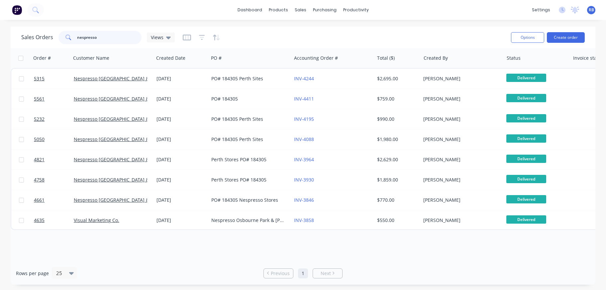
drag, startPoint x: 127, startPoint y: 35, endPoint x: 26, endPoint y: 38, distance: 100.7
click at [26, 38] on div "Sales Orders nespresso Views" at bounding box center [98, 37] width 154 height 13
type input "fma"
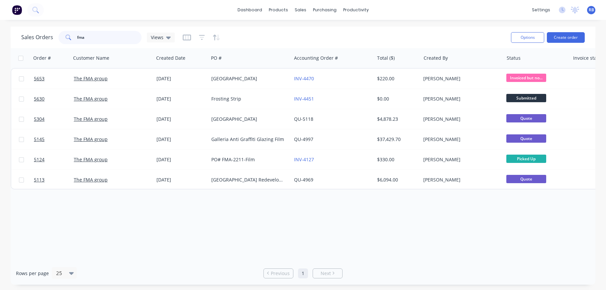
drag, startPoint x: 101, startPoint y: 39, endPoint x: 21, endPoint y: 39, distance: 79.8
click at [21, 39] on div "Sales Orders fma Views" at bounding box center [98, 37] width 154 height 13
type input "flag"
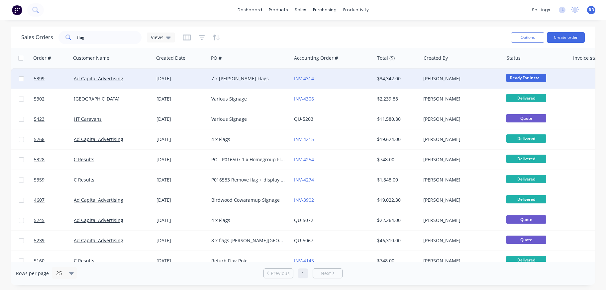
click at [268, 78] on div "7 x [PERSON_NAME] Flags" at bounding box center [248, 78] width 74 height 7
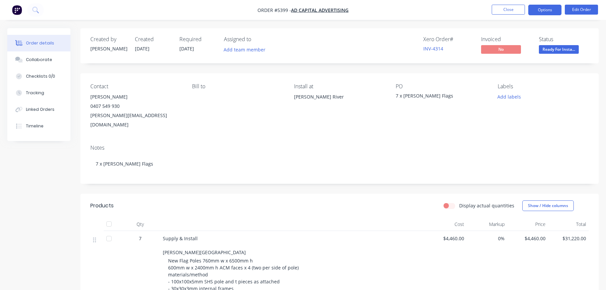
click at [545, 8] on button "Options" at bounding box center [544, 10] width 33 height 11
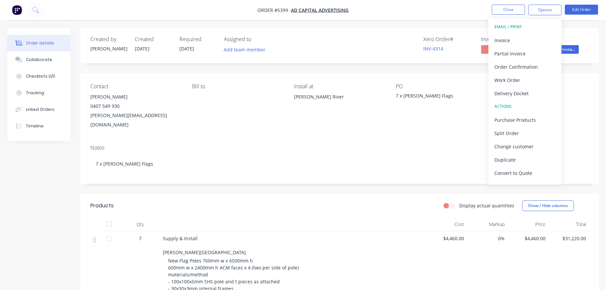
click at [458, 73] on div "Created by [PERSON_NAME] Created [DATE] Required [DATE] Assigned to Add team me…" at bounding box center [339, 287] width 518 height 519
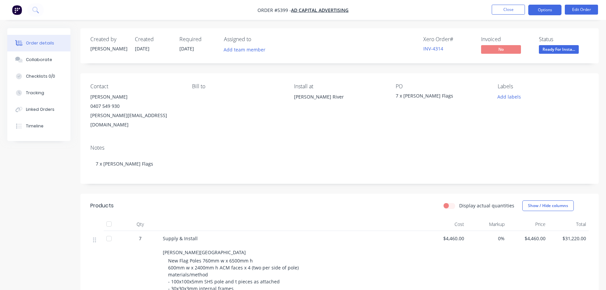
click at [545, 7] on button "Options" at bounding box center [544, 10] width 33 height 11
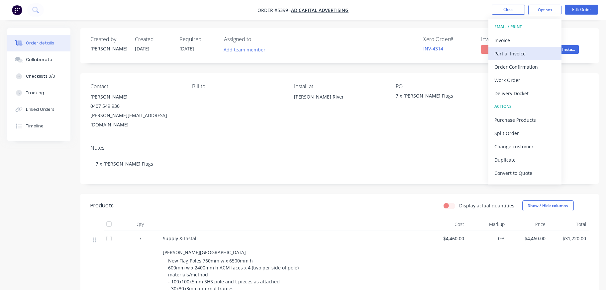
click at [511, 52] on div "Partial Invoice" at bounding box center [524, 54] width 61 height 10
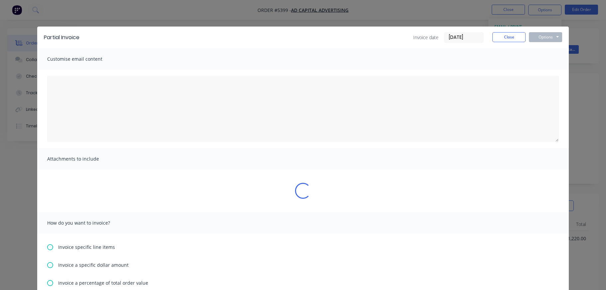
type textarea "A PDF copy of the order has been attached to this email. To view your order onl…"
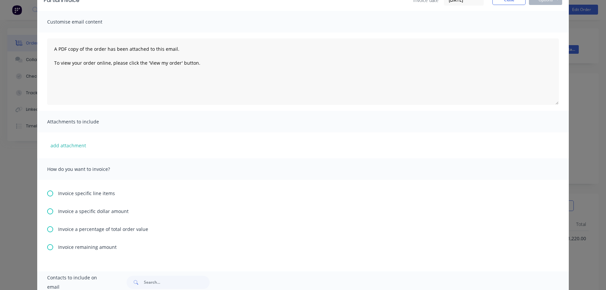
scroll to position [38, 0]
click at [50, 229] on icon at bounding box center [50, 229] width 6 height 6
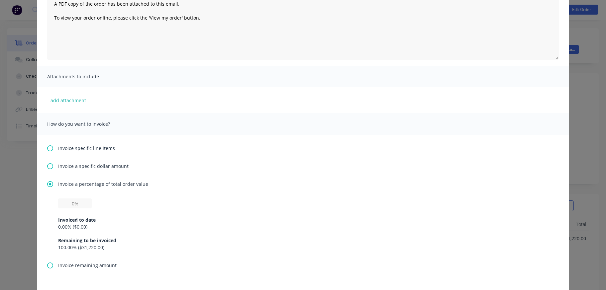
scroll to position [102, 0]
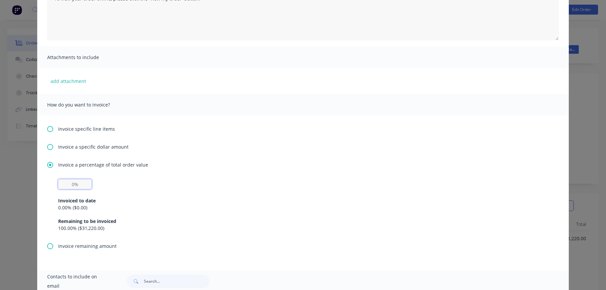
click at [80, 186] on input "text" at bounding box center [75, 184] width 34 height 10
type input "50%"
click at [84, 204] on div "0.00 % ( $0.00 )" at bounding box center [303, 207] width 490 height 7
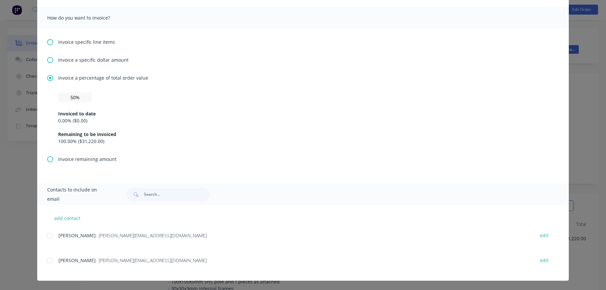
scroll to position [189, 0]
click at [51, 260] on div at bounding box center [49, 260] width 13 height 13
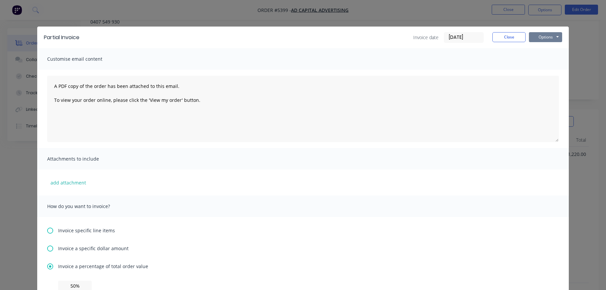
scroll to position [0, 0]
click at [549, 38] on button "Options" at bounding box center [545, 37] width 33 height 10
click at [550, 58] on button "Print" at bounding box center [550, 59] width 43 height 11
click at [502, 37] on button "Close" at bounding box center [508, 37] width 33 height 10
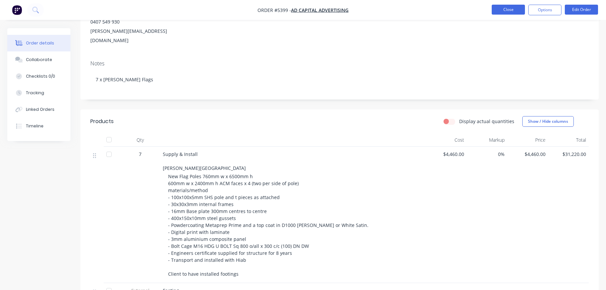
click at [510, 7] on button "Close" at bounding box center [508, 10] width 33 height 10
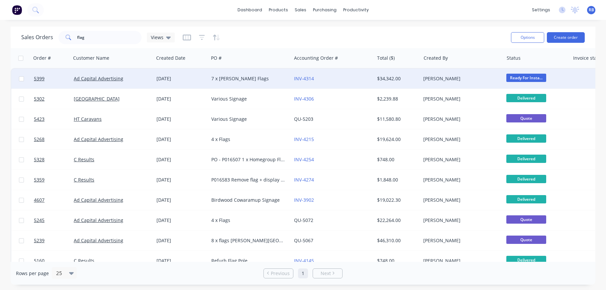
click at [347, 78] on div "INV-4314" at bounding box center [331, 78] width 74 height 7
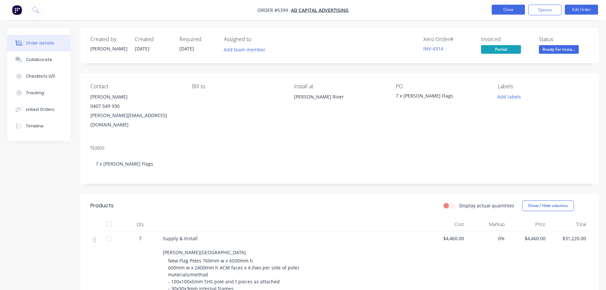
click at [499, 12] on button "Close" at bounding box center [508, 10] width 33 height 10
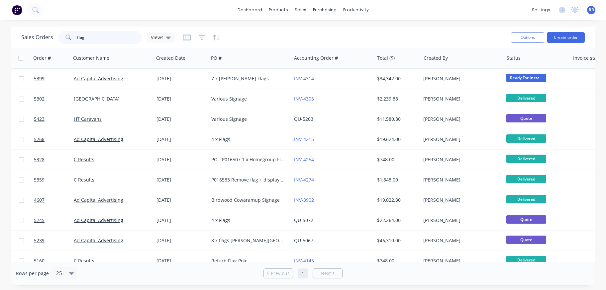
drag, startPoint x: 98, startPoint y: 38, endPoint x: 44, endPoint y: 38, distance: 54.5
click at [44, 38] on div "Sales Orders flag Views" at bounding box center [98, 37] width 154 height 13
type input "[GEOGRAPHIC_DATA]"
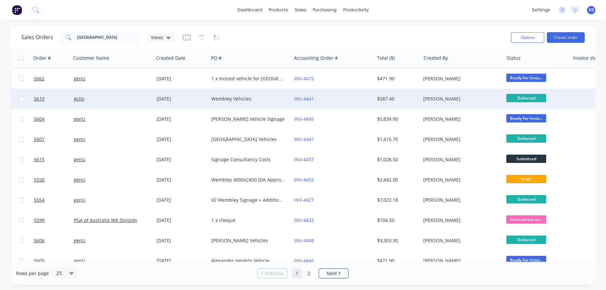
click at [107, 102] on div "Activ" at bounding box center [111, 99] width 74 height 7
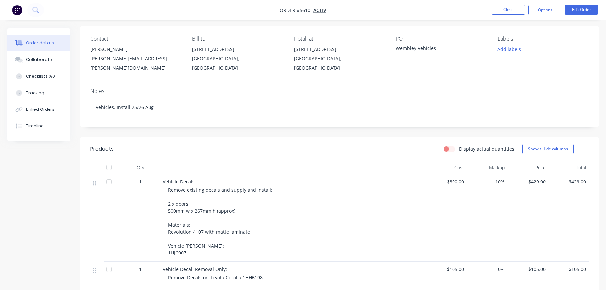
scroll to position [33, 0]
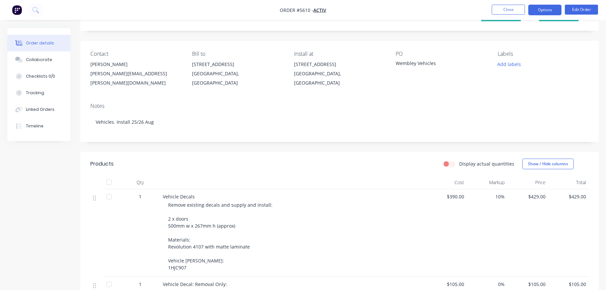
click at [542, 10] on button "Options" at bounding box center [544, 10] width 33 height 11
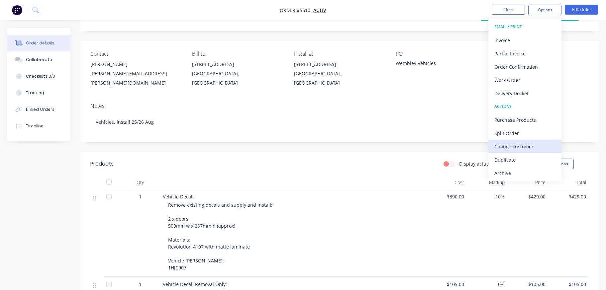
click at [509, 149] on div "Change customer" at bounding box center [524, 147] width 61 height 10
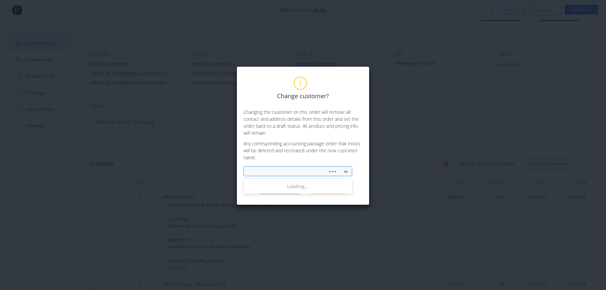
click at [269, 168] on div at bounding box center [286, 172] width 75 height 8
type input "genU"
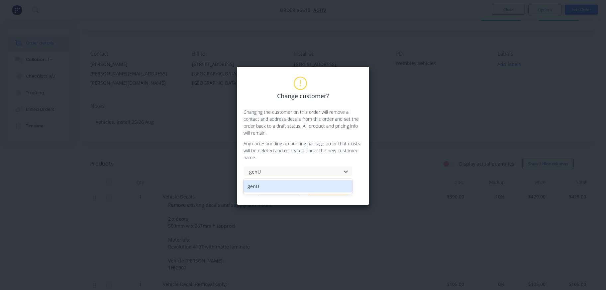
click at [254, 188] on div "genU" at bounding box center [298, 186] width 109 height 12
click at [279, 189] on button "Change customer" at bounding box center [280, 189] width 42 height 10
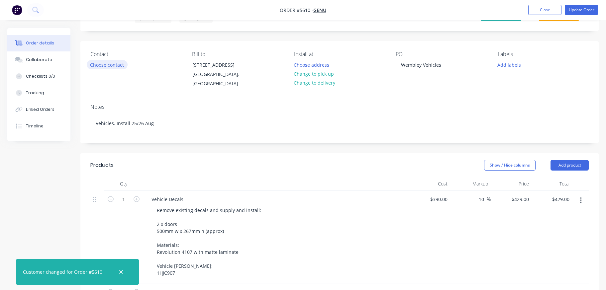
click at [102, 63] on button "Choose contact" at bounding box center [107, 64] width 41 height 9
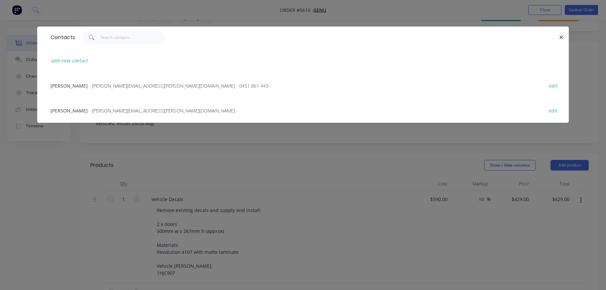
click at [89, 111] on span "- [PERSON_NAME][EMAIL_ADDRESS][PERSON_NAME][DOMAIN_NAME] -" at bounding box center [163, 111] width 149 height 6
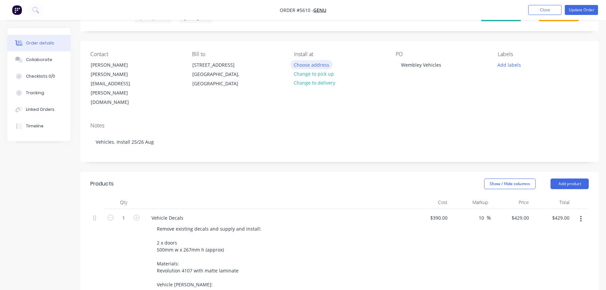
click at [309, 64] on button "Choose address" at bounding box center [311, 64] width 43 height 9
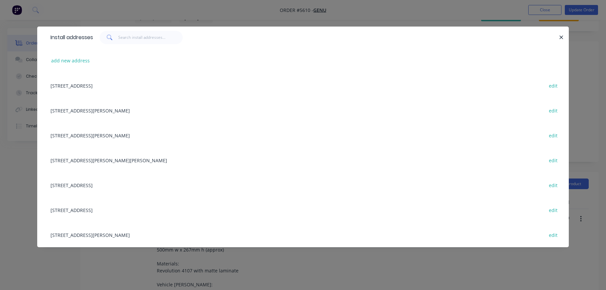
click at [63, 87] on div "[STREET_ADDRESS] edit" at bounding box center [303, 85] width 512 height 25
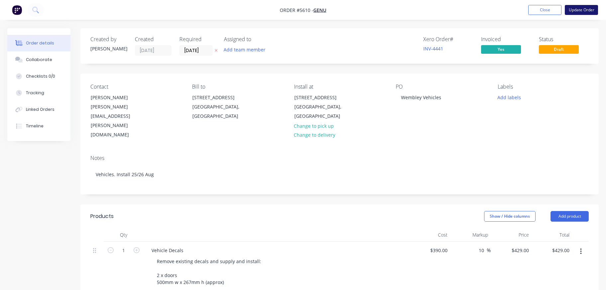
click at [586, 8] on button "Update Order" at bounding box center [581, 10] width 33 height 10
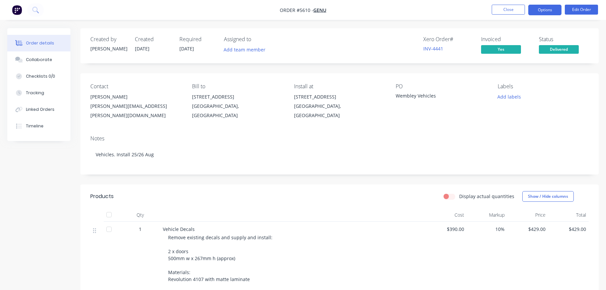
click at [546, 8] on button "Options" at bounding box center [544, 10] width 33 height 11
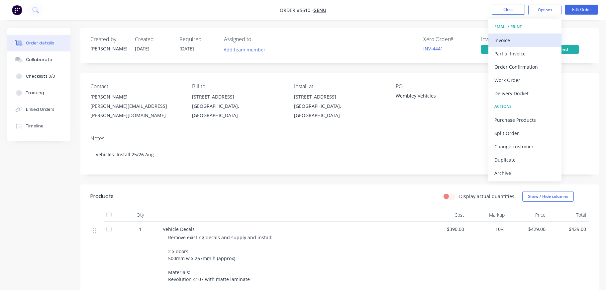
click at [501, 41] on div "Invoice" at bounding box center [524, 41] width 61 height 10
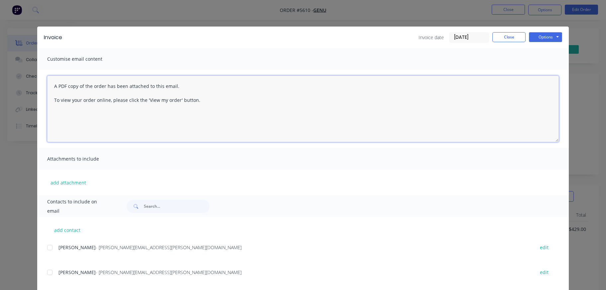
drag, startPoint x: 159, startPoint y: 92, endPoint x: -5, endPoint y: 65, distance: 166.0
click at [0, 65] on html "Order #5610 - genU Close Options Edit Order Order details Collaborate Checklist…" at bounding box center [303, 253] width 606 height 506
drag, startPoint x: 86, startPoint y: 101, endPoint x: 70, endPoint y: 101, distance: 16.0
click at [70, 101] on textarea "Hey [PERSON_NAME], I just reapplied this one was still addressed to "Activ" so …" at bounding box center [303, 109] width 512 height 66
click at [235, 100] on textarea "Hey [PERSON_NAME], I just realised this one was still addressed to "Activ" so I…" at bounding box center [303, 109] width 512 height 66
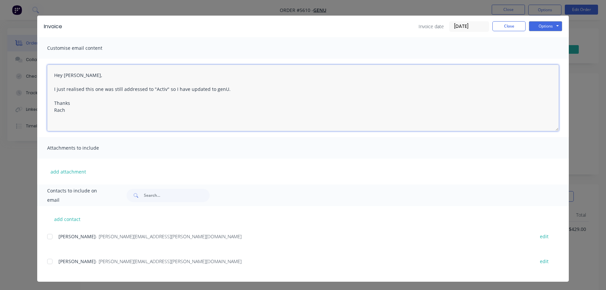
scroll to position [12, 0]
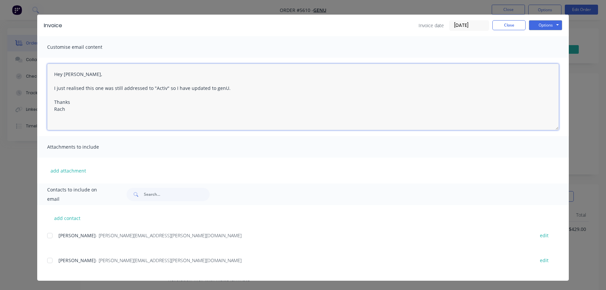
click at [48, 261] on div at bounding box center [49, 260] width 13 height 13
type textarea "A PDF copy of the order has been attached to this email. To view your order onl…"
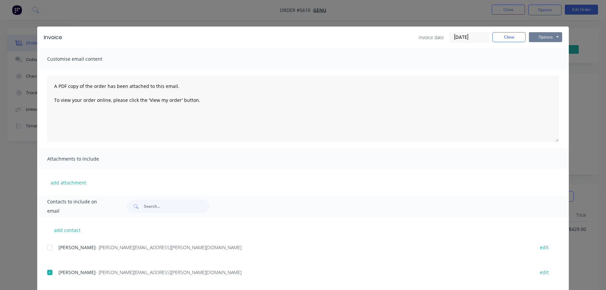
click at [548, 36] on button "Options" at bounding box center [545, 37] width 33 height 10
click at [549, 71] on button "Email" at bounding box center [550, 70] width 43 height 11
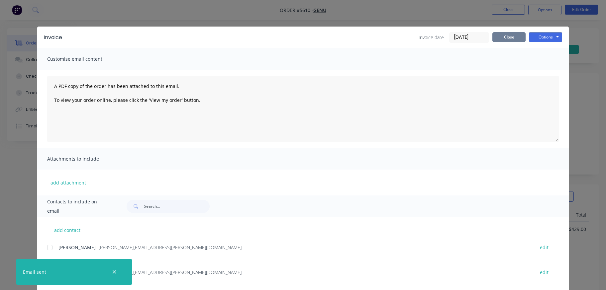
click at [503, 38] on button "Close" at bounding box center [508, 37] width 33 height 10
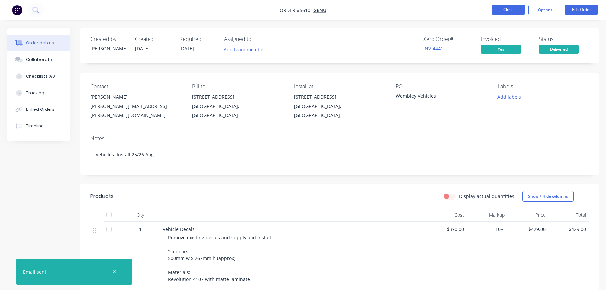
click at [499, 10] on button "Close" at bounding box center [508, 10] width 33 height 10
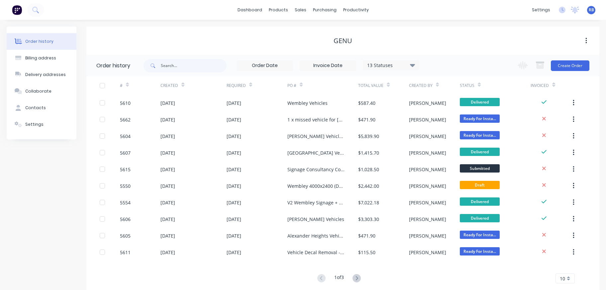
click at [591, 11] on span "RB" at bounding box center [591, 10] width 5 height 6
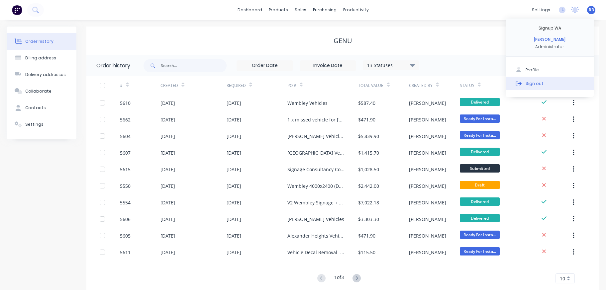
click at [524, 80] on button "Sign out" at bounding box center [550, 83] width 88 height 13
